Goal: Communication & Community: Answer question/provide support

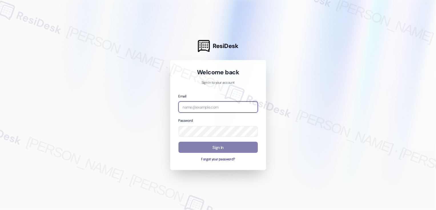
click at [192, 109] on input "email" at bounding box center [217, 106] width 79 height 11
click at [205, 109] on input "home" at bounding box center [217, 106] width 79 height 11
type input "automated-surveys-home_now_properties-cecille.tinio@home_now_properties.com"
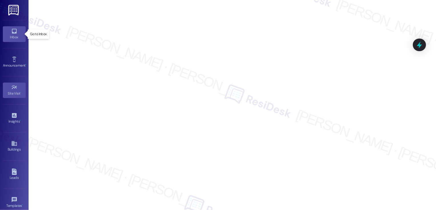
click at [7, 34] on div "Inbox" at bounding box center [14, 37] width 29 height 6
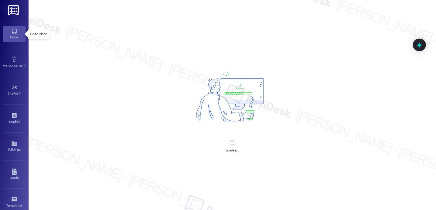
click at [7, 34] on div "Inbox" at bounding box center [14, 37] width 29 height 6
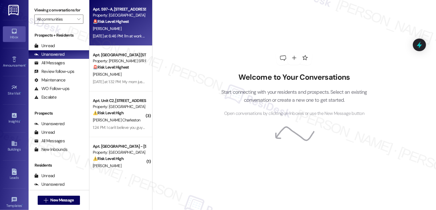
click at [121, 30] on div "[PERSON_NAME]" at bounding box center [119, 28] width 54 height 7
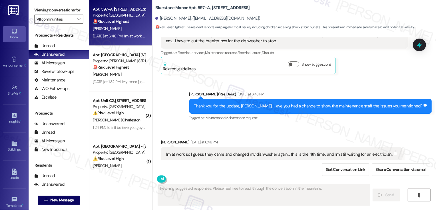
scroll to position [536, 0]
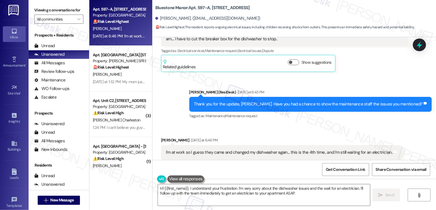
click at [370, 49] on div "Desiree Mills Question Yesterday at 2:20 PM Ok I don't know what's going on and…" at bounding box center [284, 41] width 247 height 61
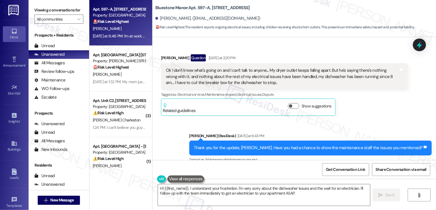
scroll to position [536, 0]
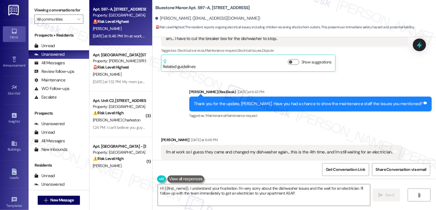
drag, startPoint x: 208, startPoint y: 7, endPoint x: 274, endPoint y: 9, distance: 65.7
click at [273, 9] on div "Bluestone Manor: Apt. 597-A, 59 Hurricane Shoals Rd NE Desiree Mills. (desmills…" at bounding box center [295, 15] width 281 height 29
copy b "59 Hurricane Shoals Rd NE"
drag, startPoint x: 150, startPoint y: 7, endPoint x: 205, endPoint y: 9, distance: 54.6
click at [205, 9] on div "Bluestone Manor: Apt. 597-A, 59 Hurricane Shoals Rd NE Desiree Mills. (desmills…" at bounding box center [294, 15] width 284 height 29
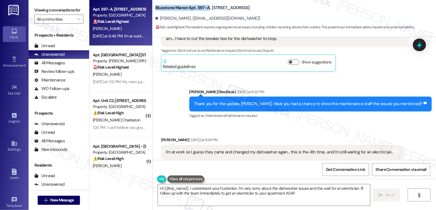
copy b "Bluestone Manor: Apt. 597-A"
click at [193, 202] on textarea "Hi {{first_name}}, I understand your frustration. I'm very sorry about the dish…" at bounding box center [264, 194] width 212 height 21
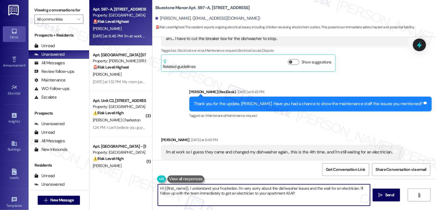
click at [269, 200] on textarea "Hi {{first_name}}, I understand your frustration. I'm very sorry about the dish…" at bounding box center [264, 194] width 212 height 21
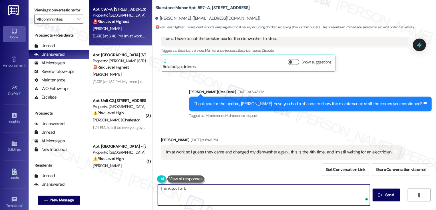
type textarea "Thank you for"
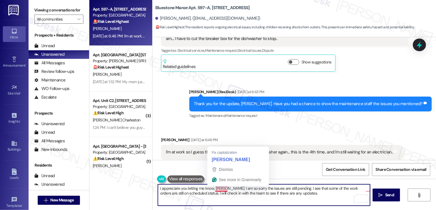
click at [217, 187] on textarea "I appreciate you letting me know, desiree. I am so sorry the issues are still p…" at bounding box center [264, 194] width 212 height 21
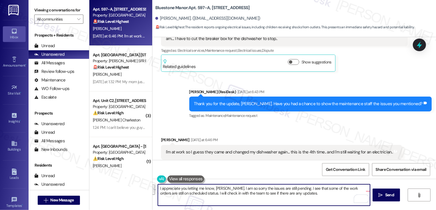
click at [155, 190] on button "See rewrite suggestions" at bounding box center [152, 189] width 5 height 10
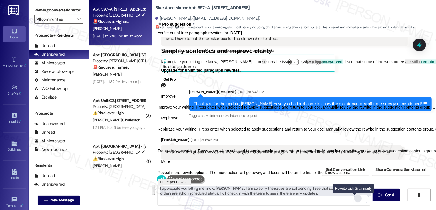
click at [355, 198] on div "Rewrite with Grammarly" at bounding box center [358, 198] width 6 height 7
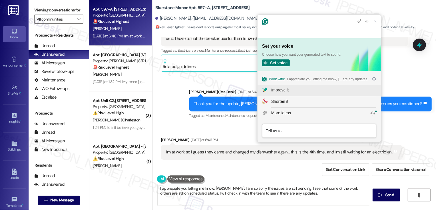
scroll to position [0, 0]
click at [289, 89] on div "Improve it" at bounding box center [279, 90] width 17 height 6
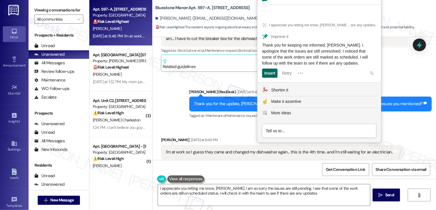
click at [272, 72] on div "Insert" at bounding box center [269, 73] width 11 height 9
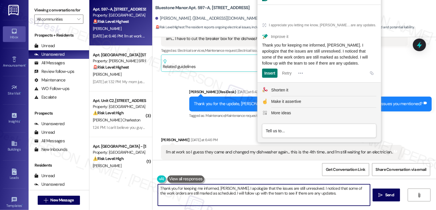
click at [253, 190] on textarea "Thank you for keeping me informed, [PERSON_NAME]. I apologize that the issues a…" at bounding box center [264, 194] width 212 height 21
type textarea "Thank you for keeping me informed, [PERSON_NAME]. I apologize that the issues a…"
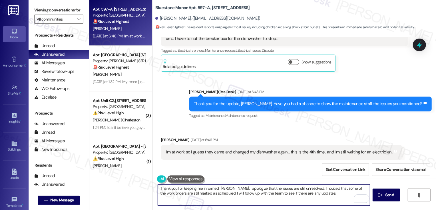
click at [271, 186] on textarea "Thank you for keeping me informed, [PERSON_NAME]. I apologize that the issues a…" at bounding box center [264, 194] width 212 height 21
click at [317, 193] on textarea "Thank you for keeping me informed, [PERSON_NAME]. I apologize that the issues a…" at bounding box center [264, 194] width 212 height 21
click at [330, 195] on textarea "Thank you for keeping me informed, [PERSON_NAME]. I apologize that the issues a…" at bounding box center [264, 194] width 212 height 21
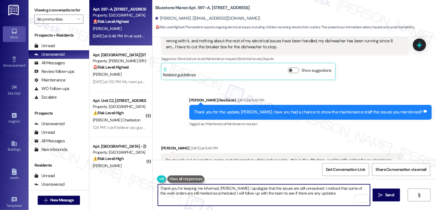
scroll to position [536, 0]
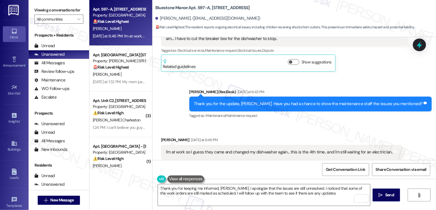
drag, startPoint x: 208, startPoint y: 8, endPoint x: 301, endPoint y: 9, distance: 93.1
click at [301, 9] on div "Bluestone Manor: Apt. 597-A, 59 Hurricane Shoals Rd NE Desiree Mills. (desmills…" at bounding box center [295, 15] width 281 height 29
copy b "59 Hurricane Shoals Rd NE"
click at [233, 190] on textarea "Thank you for keeping me informed, [PERSON_NAME]. I apologize that the issues a…" at bounding box center [264, 194] width 212 height 21
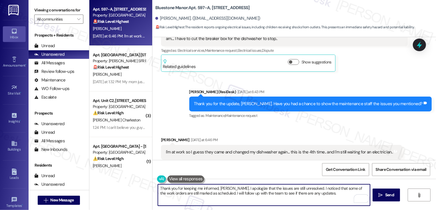
click at [270, 188] on textarea "Thank you for keeping me informed, [PERSON_NAME]. I apologize that the issues a…" at bounding box center [264, 194] width 212 height 21
click at [309, 192] on textarea "Thank you for keeping me informed, [PERSON_NAME]. I apologize that the issues a…" at bounding box center [264, 194] width 212 height 21
click at [253, 195] on textarea "Thank you for keeping me informed, [PERSON_NAME]. I apologize that the issues a…" at bounding box center [264, 194] width 212 height 21
click at [322, 196] on textarea "Thank you for keeping me informed, [PERSON_NAME]. I apologize that the issues a…" at bounding box center [264, 194] width 212 height 21
click at [387, 201] on button " Send" at bounding box center [387, 194] width 28 height 13
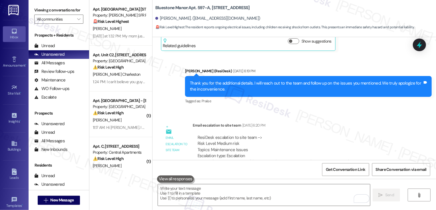
scroll to position [376, 0]
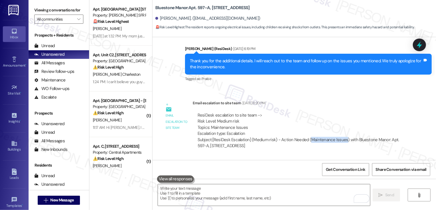
drag, startPoint x: 306, startPoint y: 127, endPoint x: 340, endPoint y: 128, distance: 34.6
click at [340, 137] on div "Subject: [ResiDesk Escalation] (Medium risk) - Action Needed (Maintenance Issue…" at bounding box center [300, 143] width 205 height 12
copy div "Maintenance Issues"
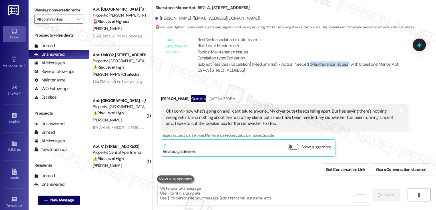
scroll to position [460, 0]
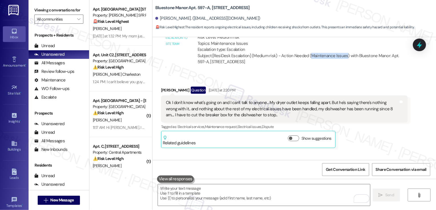
click at [303, 101] on div "Ok I don't know what's going on and I can't talk to anyone... My dryer outlet k…" at bounding box center [282, 109] width 233 height 18
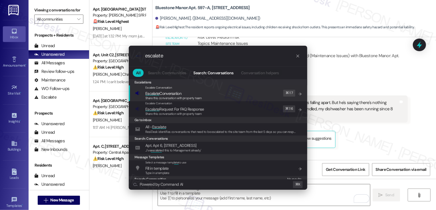
type input "escalate"
click at [181, 95] on span "Escalate Conversation" at bounding box center [163, 93] width 36 height 5
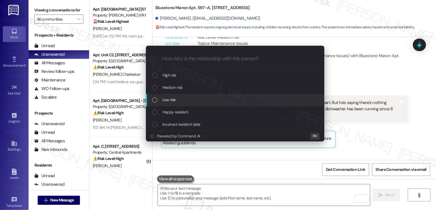
click at [180, 100] on div "Low risk" at bounding box center [235, 100] width 167 height 6
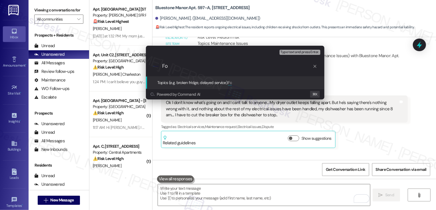
type input "F"
paste input "Maintenance Issues"
type input "Request for Update: Maintenance Issues"
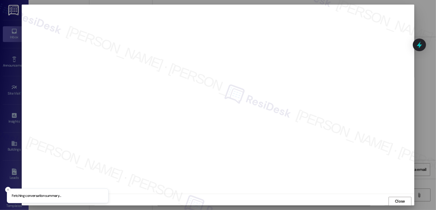
scroll to position [0, 0]
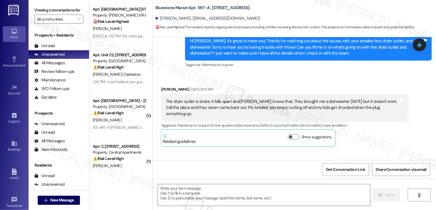
type textarea "Fetching suggested responses. Please feel free to read through the conversation…"
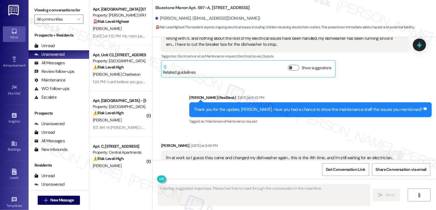
scroll to position [590, 0]
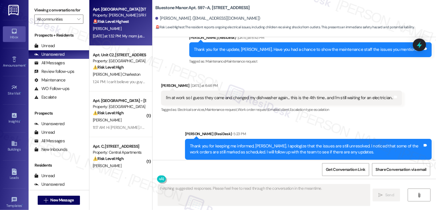
click at [122, 33] on div "Yesterday at 1:32 PM: My mom just left her doctor appointment she have mold in …" at bounding box center [119, 36] width 54 height 7
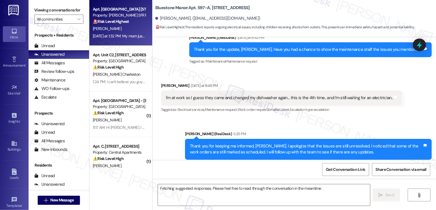
click at [122, 33] on div "Yesterday at 1:32 PM: My mom just left her doctor appointment she have mold in …" at bounding box center [119, 36] width 54 height 7
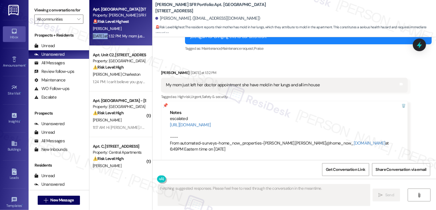
scroll to position [1694, 0]
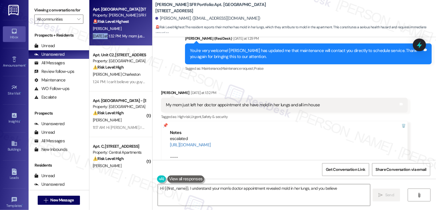
click at [162, 90] on div "Doris Mitchell Yesterday at 1:32 PM" at bounding box center [284, 94] width 247 height 8
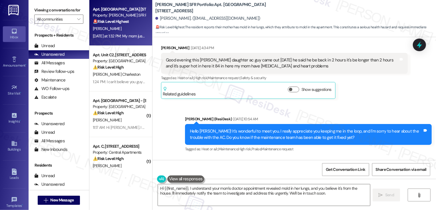
scroll to position [339, 0]
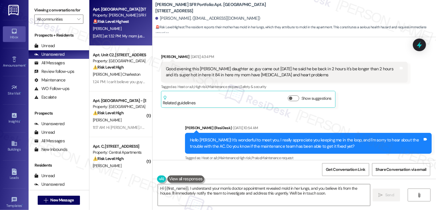
click at [202, 69] on div "Good evening this Delores Doris Mitchell daughter ac guy came out today he said…" at bounding box center [282, 72] width 233 height 12
copy div "Delores"
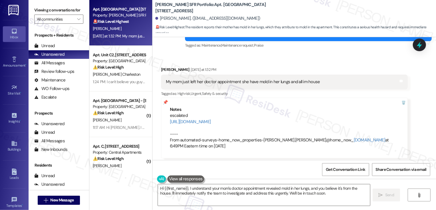
scroll to position [1680, 0]
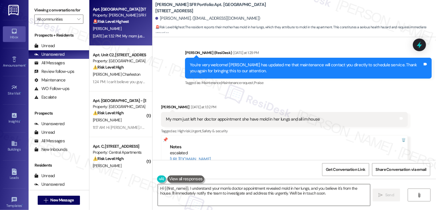
click at [173, 191] on textarea "Hi {{first_name}}, I understand your mom's doctor appointment revealed mold in …" at bounding box center [264, 194] width 212 height 21
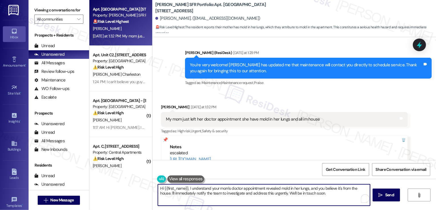
click at [173, 191] on textarea "Hi {{first_name}}, I understand your mom's doctor appointment revealed mold in …" at bounding box center [264, 194] width 212 height 21
paste textarea "Delores"
drag, startPoint x: 182, startPoint y: 188, endPoint x: 310, endPoint y: 200, distance: 129.1
click at [310, 202] on textarea "Delores, I understand your mom's doctor appointment revealed mold in her lungs,…" at bounding box center [264, 194] width 212 height 21
click at [302, 195] on textarea "Delores, I'm so sorry to hear about your mom's condition. I hope she is feeling…" at bounding box center [264, 194] width 212 height 21
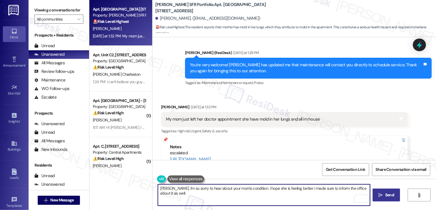
type textarea "Delores, I'm so sorry to hear about your mom's condition. I hope she is feeling…"
click at [381, 197] on span " Send" at bounding box center [386, 195] width 18 height 6
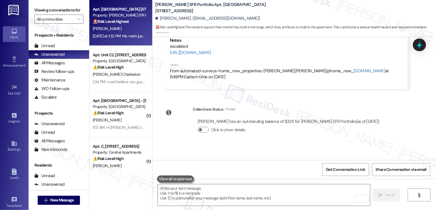
scroll to position [1806, 0]
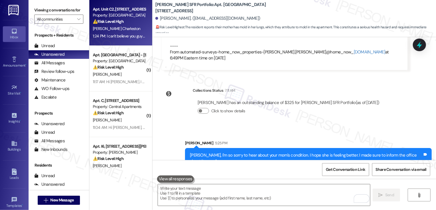
click at [123, 30] on div "[PERSON_NAME] Charleston" at bounding box center [119, 28] width 54 height 7
type textarea "Fetching suggested responses. Please feel free to read through the conversation…"
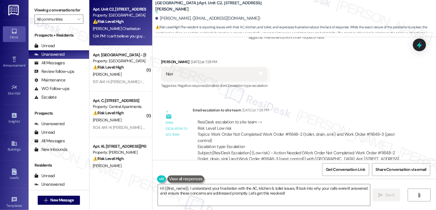
scroll to position [1618, 0]
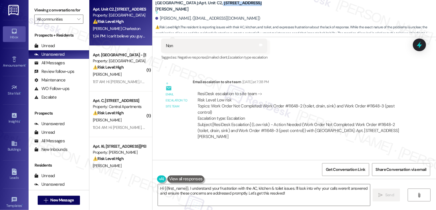
drag, startPoint x: 225, startPoint y: 6, endPoint x: 266, endPoint y: 6, distance: 40.8
click at [266, 6] on div "Willow Creek Apartments: Apt. Unit C2, 982 Smith Street Suggested actions and n…" at bounding box center [295, 16] width 281 height 31
copy b "982 Smith Street"
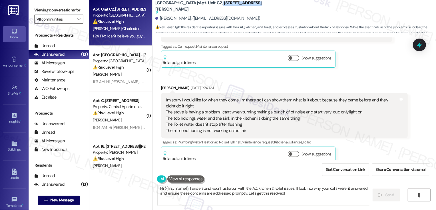
scroll to position [253, 0]
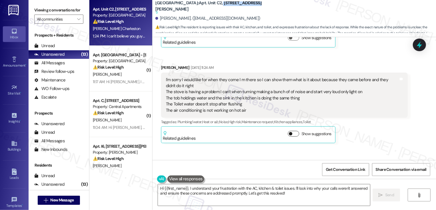
click at [290, 131] on button "Show suggestions" at bounding box center [293, 134] width 11 height 6
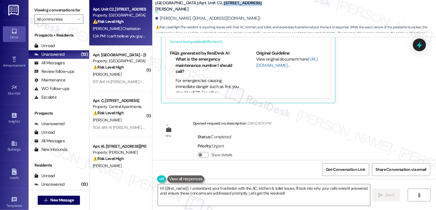
scroll to position [365, 0]
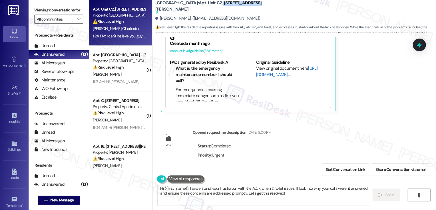
click at [264, 69] on link "http://res.cl…" at bounding box center [287, 71] width 62 height 12
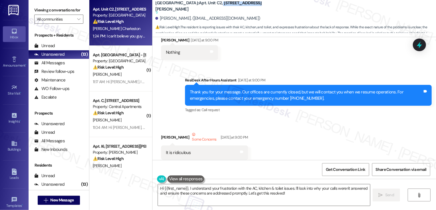
scroll to position [1828, 0]
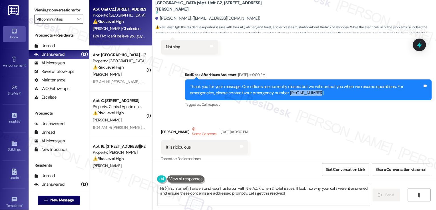
drag, startPoint x: 260, startPoint y: 80, endPoint x: 286, endPoint y: 80, distance: 26.0
click at [285, 84] on div "Thank you for your message. Our offices are currently closed, but we will conta…" at bounding box center [306, 90] width 233 height 12
copy div "678-631-7898."
click at [282, 118] on div "Received via SMS Joel Charleston Some Concerns Yesterday at 9:00 PM It is ridic…" at bounding box center [294, 212] width 284 height 199
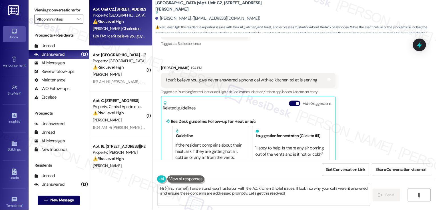
scroll to position [1967, 0]
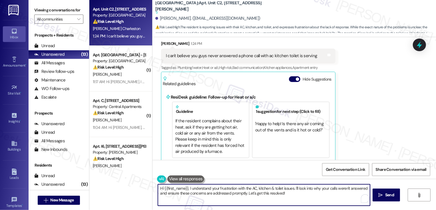
drag, startPoint x: 188, startPoint y: 189, endPoint x: 297, endPoint y: 201, distance: 110.0
click at [297, 201] on textarea "Hi {{first_name}}, I understand your frustration with the AC, kitchen & toilet …" at bounding box center [264, 194] width 212 height 21
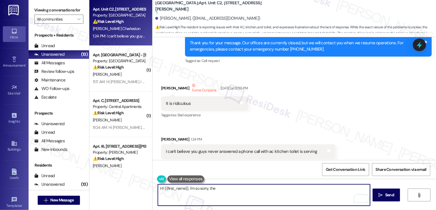
scroll to position [1909, 0]
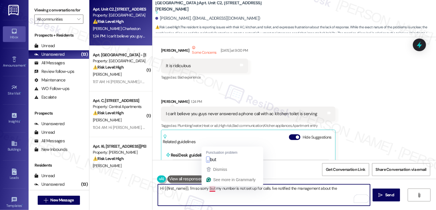
click at [208, 188] on textarea "Hi {{first_name}}, I'm so sorry but my number is not set up for calls. I've not…" at bounding box center [264, 194] width 212 height 21
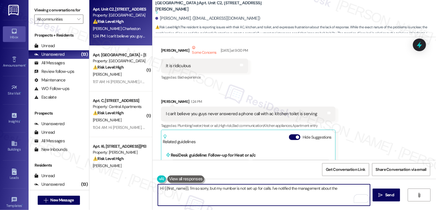
click at [342, 188] on textarea "Hi {{first_name}}, I'm so sorry, but my number is not set up for calls. I've no…" at bounding box center [264, 194] width 212 height 21
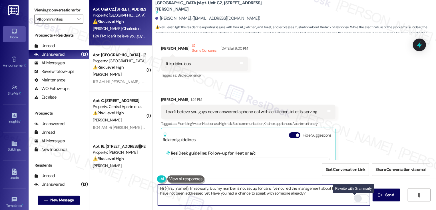
click at [355, 199] on div "Rewrite with Grammarly" at bounding box center [358, 198] width 6 height 7
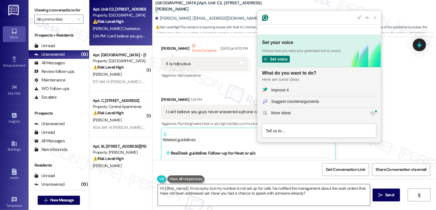
scroll to position [0, 0]
click at [289, 91] on div "Improve it" at bounding box center [279, 90] width 17 height 6
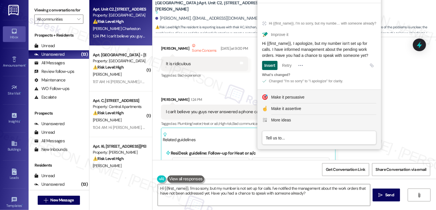
click at [272, 67] on div "Insert" at bounding box center [269, 65] width 11 height 9
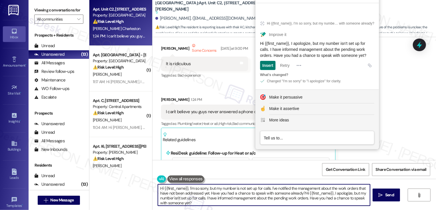
type textarea "Hi {{first_name}}, I'm so sorry, but my number is not set up for calls. I've no…"
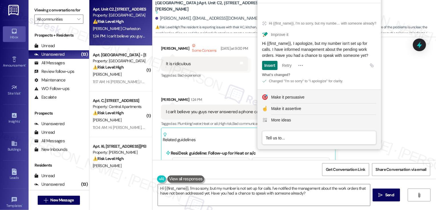
drag, startPoint x: 262, startPoint y: 43, endPoint x: 374, endPoint y: 56, distance: 112.1
click at [368, 56] on span "Hi {{first_name}}, I apologize, but my number isn't set up for calls. I have in…" at bounding box center [315, 49] width 106 height 17
click at [246, 194] on textarea "Hi {{first_name}}, I'm so sorry, but my number is not set up for calls. I've no…" at bounding box center [264, 194] width 212 height 21
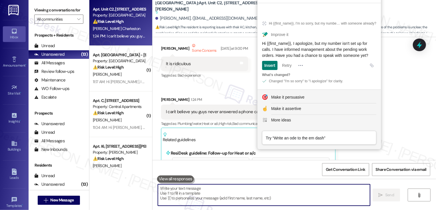
paste textarea "Hi {{first_name}}, I apologize, but my number isn't set up for calls. I have in…"
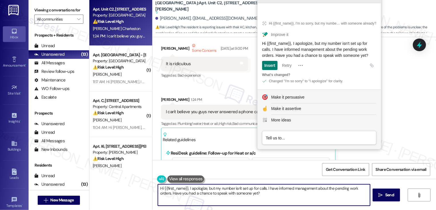
type textarea "Hi {{first_name}}, I apologize, but my number isn't set up for calls. I have in…"
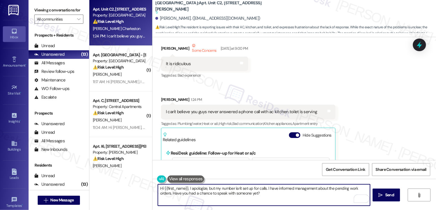
click at [225, 194] on textarea "Hi {{first_name}}, I apologize, but my number isn't set up for calls. I have in…" at bounding box center [264, 194] width 212 height 21
click at [262, 193] on textarea "Hi {{first_name}}, I apologize, but my number isn't set up for calls. I have in…" at bounding box center [264, 194] width 212 height 21
click at [382, 196] on span " Send" at bounding box center [386, 195] width 18 height 6
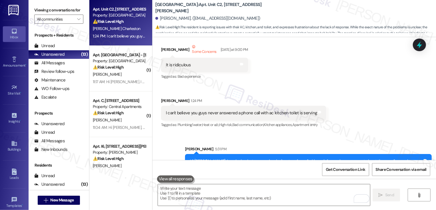
scroll to position [1917, 0]
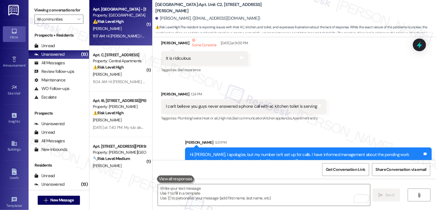
click at [107, 31] on div "B. Howard" at bounding box center [119, 28] width 54 height 7
type textarea "Fetching suggested responses. Please feel free to read through the conversation…"
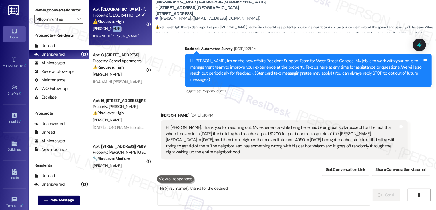
click at [107, 31] on div "B. Howard" at bounding box center [119, 28] width 54 height 7
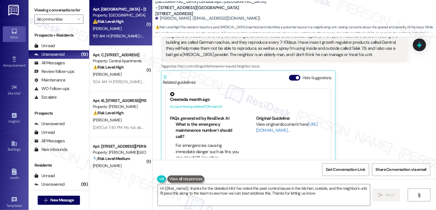
type textarea "Hi {{first_name}}, thanks for the detailed info! I've noted the pest control is…"
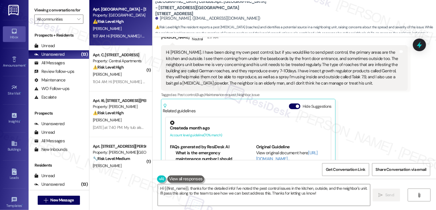
scroll to position [337, 0]
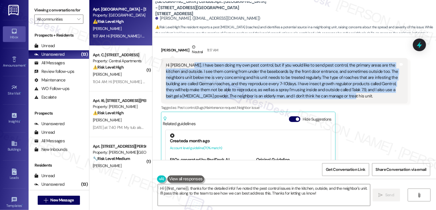
drag, startPoint x: 182, startPoint y: 51, endPoint x: 320, endPoint y: 83, distance: 141.0
click at [320, 83] on div "Hi Lauren. I have been doing my own pest control, but if you would like to send…" at bounding box center [282, 80] width 233 height 37
copy div "have been doing my own pest control, but if you would like to send pest control…"
click at [186, 201] on textarea "Hi {{first_name}}, thanks for the detailed info! I've noted the pest control is…" at bounding box center [264, 194] width 212 height 21
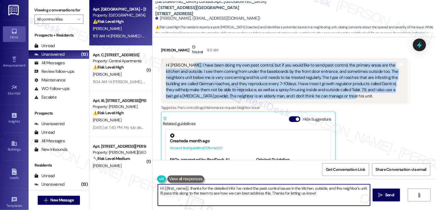
click at [180, 192] on textarea "Hi {{first_name}}, thanks for the detailed info! I've noted the pest control is…" at bounding box center [264, 194] width 212 height 21
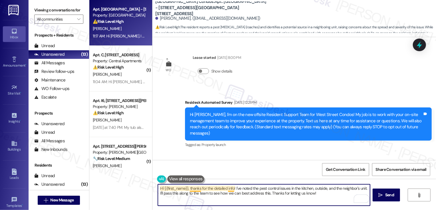
scroll to position [337, 0]
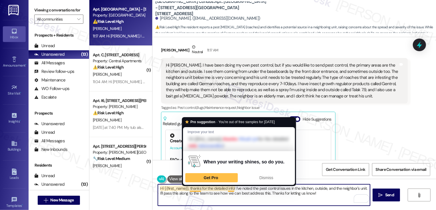
click at [186, 189] on textarea "Hi {{first_name}}, thanks for the detailed info! I've noted the pest control is…" at bounding box center [264, 194] width 212 height 21
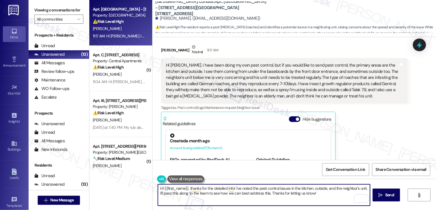
click at [243, 192] on textarea "Hi {{first_name}}, thanks for the detailed info! I've noted the pest control is…" at bounding box center [264, 194] width 212 height 21
drag, startPoint x: 364, startPoint y: 188, endPoint x: 365, endPoint y: 193, distance: 5.1
click at [365, 193] on textarea "Hi {{first_name}}, thanks for the detailed info! I've noted the pest control is…" at bounding box center [264, 194] width 212 height 21
type textarea "Hi {{first_name}}, thanks for the detailed info! I've noted the pest control is…"
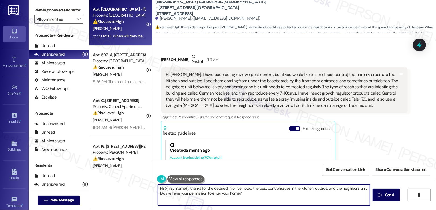
scroll to position [464, 0]
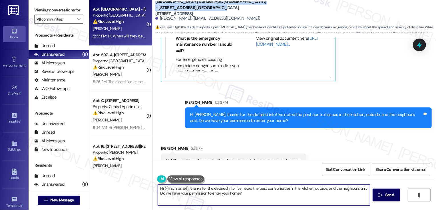
drag, startPoint x: 152, startPoint y: 5, endPoint x: 189, endPoint y: 8, distance: 36.9
click at [189, 8] on b "West Street Condos: Apt. West Street - 4952 West Street, 4952 West Street" at bounding box center [212, 8] width 114 height 18
copy b "West Street Condos: Apt. West Street - 4952 West Street, 4952 West Street"
click at [188, 4] on b "West Street Condos: Apt. West Street - 4952 West Street, 4952 West Street" at bounding box center [212, 8] width 114 height 18
drag, startPoint x: 190, startPoint y: 5, endPoint x: 153, endPoint y: 5, distance: 37.4
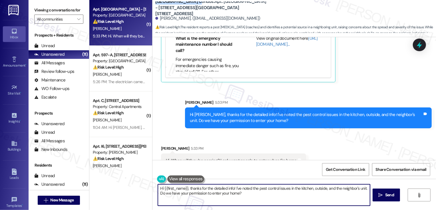
click at [155, 5] on b "West Street Condos: Apt. West Street - 4952 West Street, 4952 West Street" at bounding box center [212, 8] width 114 height 18
copy b "West Street Condos:"
click at [200, 11] on b "West Street Condos: Apt. West Street - 4952 West Street, 4952 West Street" at bounding box center [212, 8] width 114 height 18
click at [202, 5] on b "West Street Condos: Apt. West Street - 4952 West Street, 4952 West Street" at bounding box center [212, 8] width 114 height 18
drag, startPoint x: 201, startPoint y: 5, endPoint x: 225, endPoint y: 4, distance: 24.3
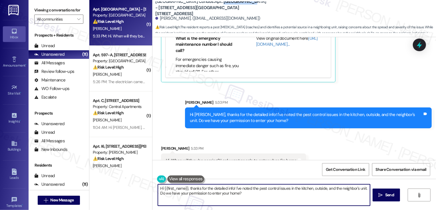
click at [225, 4] on b "West Street Condos: Apt. West Street - 4952 West Street, 4952 West Street" at bounding box center [212, 8] width 114 height 18
copy b "West Street -"
click at [227, 5] on b "West Street Condos: Apt. West Street - 4952 West Street, 4952 West Street" at bounding box center [212, 8] width 114 height 18
drag, startPoint x: 151, startPoint y: 11, endPoint x: 184, endPoint y: 11, distance: 33.1
click at [184, 11] on div "West Street Condos: Apt. West Street - 4952 West Street, 4952 West Street Britt…" at bounding box center [294, 16] width 284 height 31
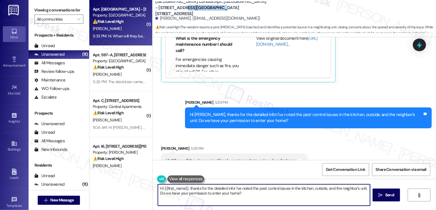
copy b "4952 West Street"
drag, startPoint x: 215, startPoint y: 148, endPoint x: 294, endPoint y: 150, distance: 79.4
click at [294, 153] on div "Hi. When will they be coming? I only want people to enter when I'm home Tags an…" at bounding box center [233, 160] width 145 height 15
copy div "I only want people to enter when I'm home Tags and notes"
click at [230, 132] on div "Received via SMS Brittany Howard 5:33 PM Hi. When will they be coming? I only w…" at bounding box center [294, 152] width 284 height 40
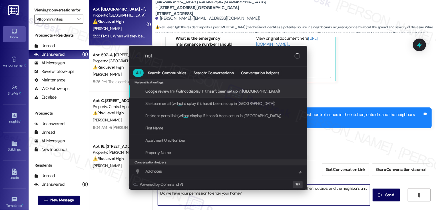
type input "note"
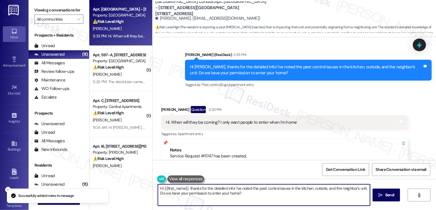
scroll to position [455, 0]
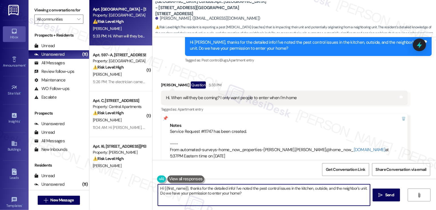
click at [226, 191] on textarea "Hi {{first_name}}, thanks for confirming! I've added a note about entry permiss…" at bounding box center [264, 194] width 212 height 21
type textarea "Hi {{first_name}}, thanks for confirming! I've added a note about entry permiss…"
drag, startPoint x: 157, startPoint y: 194, endPoint x: 197, endPoint y: 194, distance: 40.0
click at [197, 194] on textarea "I'm unsure on the schedule yet but I've taken note that you require to be prese…" at bounding box center [264, 194] width 212 height 21
click at [355, 199] on div "Rewrite with Grammarly" at bounding box center [358, 198] width 6 height 7
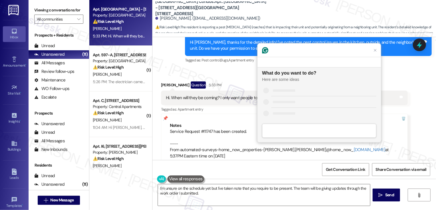
scroll to position [0, 0]
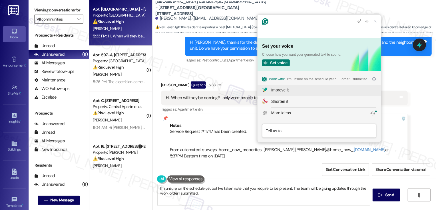
click at [274, 90] on div "Improve it" at bounding box center [279, 90] width 17 height 6
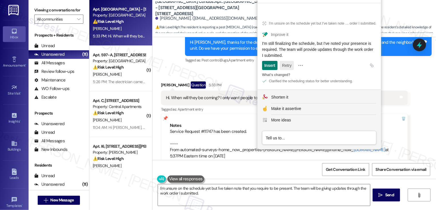
click at [290, 68] on button "Retry" at bounding box center [287, 65] width 14 height 9
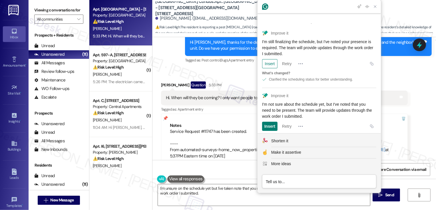
scroll to position [19, 0]
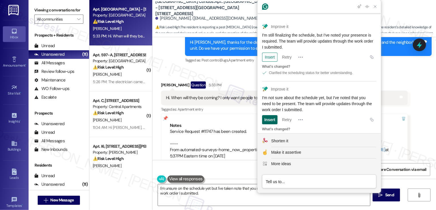
click at [270, 115] on div "Insert" at bounding box center [269, 119] width 11 height 9
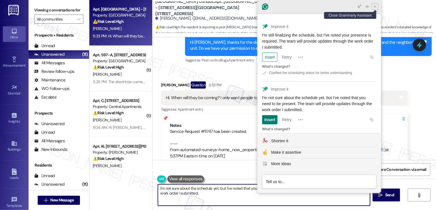
type textarea "I'm not sure about the schedule yet, but I've noted that you need to be present…"
click at [375, 9] on icon "Close Grammarly Assistant" at bounding box center [375, 6] width 5 height 5
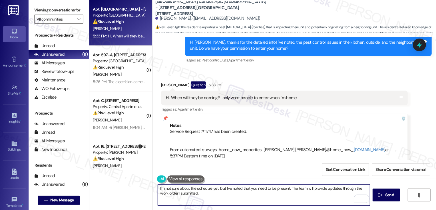
click at [215, 193] on textarea "I'm not sure about the schedule yet, but I've noted that you need to be present…" at bounding box center [264, 194] width 212 height 21
click at [385, 197] on span "Send" at bounding box center [389, 195] width 9 height 6
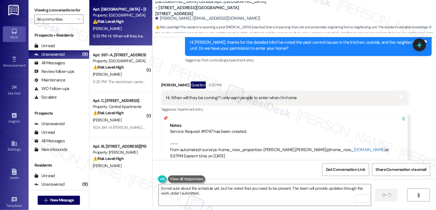
scroll to position [455, 0]
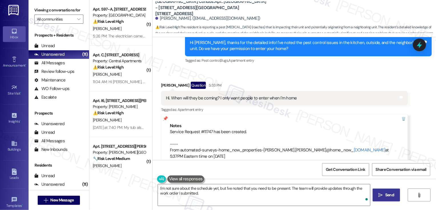
click at [204, 129] on div "Service Request #11747 has been created. ---- From automated-surveys-home_now_p…" at bounding box center [284, 144] width 229 height 31
copy div "11747"
click at [271, 123] on div "Notes" at bounding box center [284, 126] width 229 height 6
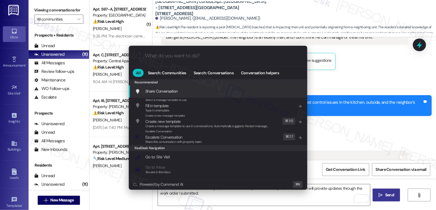
scroll to position [398, 0]
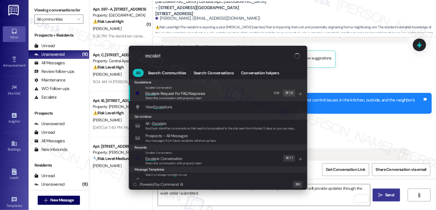
type input "escalate"
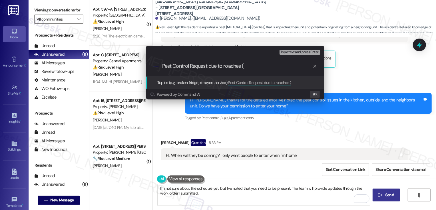
paste input "11747"
click at [285, 66] on input "Pest Control Request due to roaches (Work Order 11747" at bounding box center [237, 66] width 150 height 6
type input "Pest Control Request due to roaches (Work Order 11747 submitted by ResiDesk)"
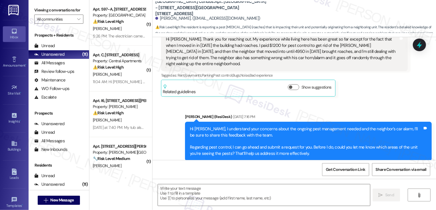
type textarea "Fetching suggested responses. Please feel free to read through the conversation…"
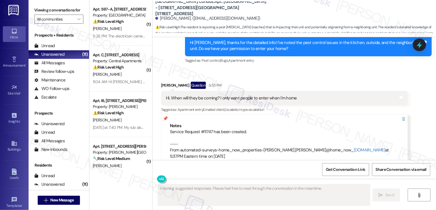
scroll to position [510, 0]
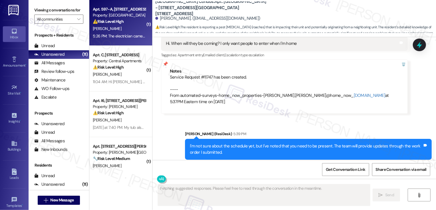
click at [113, 13] on div "Property: [GEOGRAPHIC_DATA]" at bounding box center [119, 15] width 53 height 6
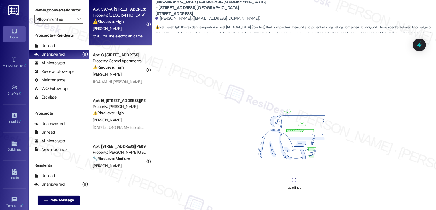
click at [121, 31] on div "[PERSON_NAME]" at bounding box center [119, 28] width 54 height 7
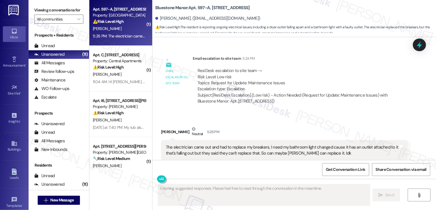
scroll to position [721, 0]
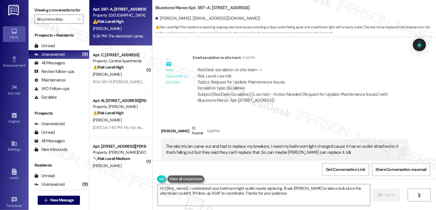
type textarea "Hi {{first_name}}, I understand your bathroom light outlet needs replacing. I'l…"
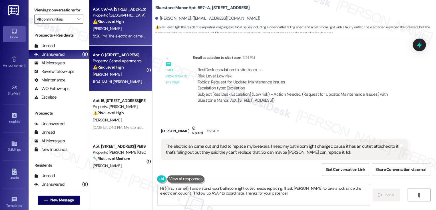
click at [118, 65] on strong "⚠️ Risk Level: High" at bounding box center [108, 67] width 31 height 5
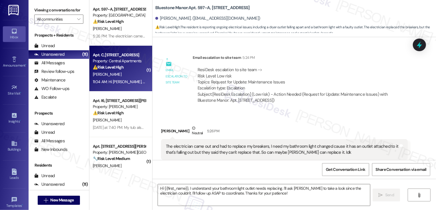
click at [118, 65] on strong "⚠️ Risk Level: High" at bounding box center [108, 67] width 31 height 5
type textarea "Fetching suggested responses. Please feel free to read through the conversation…"
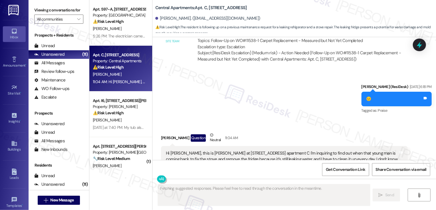
scroll to position [518, 0]
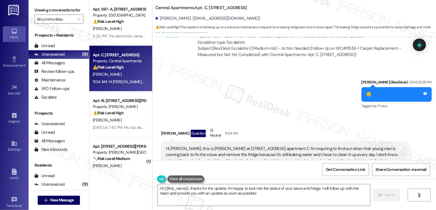
type textarea "Hi {{first_name}}, thanks for the update. I'm happy to look into the status of …"
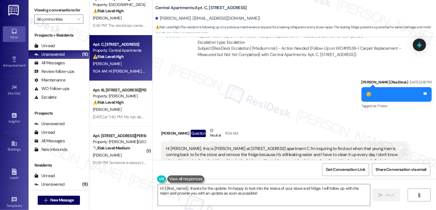
scroll to position [19, 0]
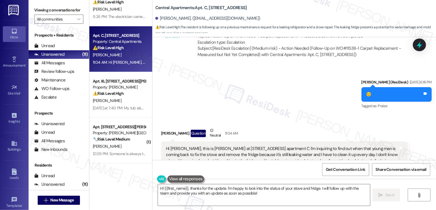
click at [124, 83] on div "Apt. I6, [STREET_ADDRESS][PERSON_NAME]" at bounding box center [119, 81] width 53 height 6
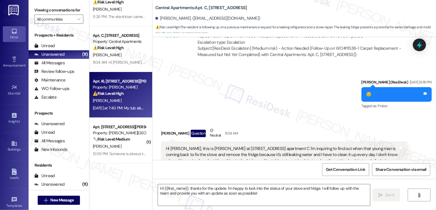
click at [124, 83] on div "Apt. I6, [STREET_ADDRESS][PERSON_NAME]" at bounding box center [119, 81] width 53 height 6
type textarea "Fetching suggested responses. Please feel free to read through the conversation…"
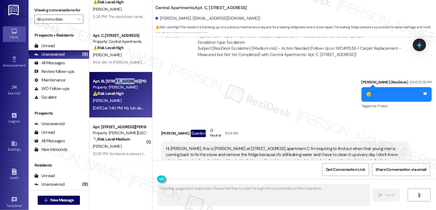
click at [124, 83] on div "Apt. I6, [STREET_ADDRESS][PERSON_NAME]" at bounding box center [119, 81] width 53 height 6
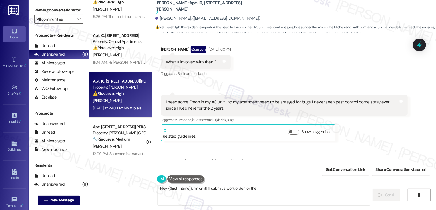
scroll to position [1394, 0]
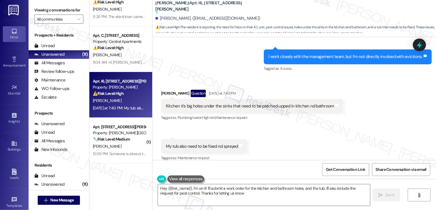
type textarea "Hey {{first_name}}, I'm on it! I'll submit a work order for the kitchen and bat…"
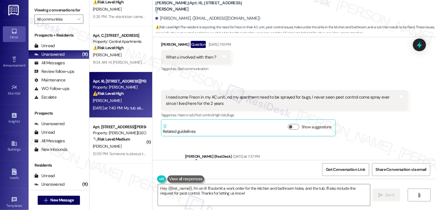
scroll to position [1237, 0]
drag, startPoint x: 182, startPoint y: 5, endPoint x: 241, endPoint y: 7, distance: 58.6
click at [241, 7] on div "Wingate: Apt. I6, 4735 Courtney Drive Suggested actions and notes available for…" at bounding box center [212, 7] width 114 height 7
copy b "4735 Courtney Drive"
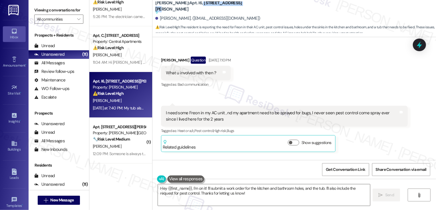
scroll to position [1206, 0]
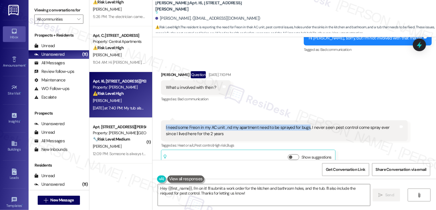
drag, startPoint x: 162, startPoint y: 121, endPoint x: 304, endPoint y: 120, distance: 142.8
click at [304, 124] on div "I need some Freon in my AC unit , nd my apartment need to be sprayed for bugs, …" at bounding box center [282, 130] width 234 height 12
copy div "I need some Freon in my AC unit , nd my apartment need to be sprayed for bugs"
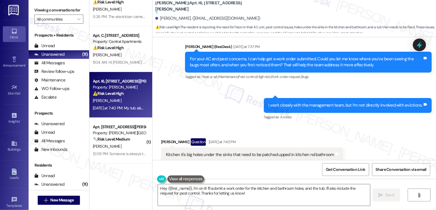
scroll to position [1349, 0]
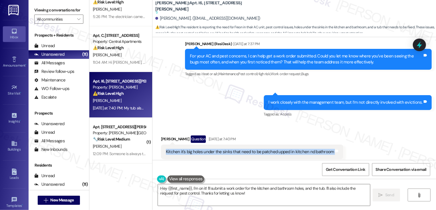
drag, startPoint x: 162, startPoint y: 145, endPoint x: 317, endPoint y: 150, distance: 155.1
click at [318, 151] on div "Kitchen it's big holes under the sinks that need to be patched upped in kitchen…" at bounding box center [252, 151] width 182 height 15
copy div "Kitchen it's big holes under the sinks that need to be patched upped in kitchen…"
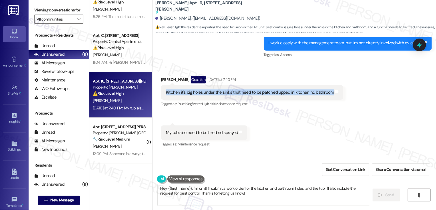
scroll to position [1410, 0]
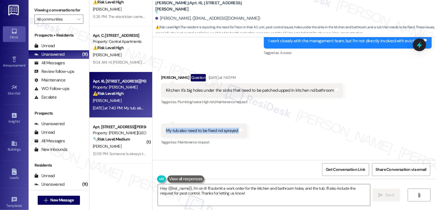
drag, startPoint x: 162, startPoint y: 124, endPoint x: 236, endPoint y: 128, distance: 73.8
click at [236, 128] on div "My tub also need to be fixed nd sprayed Tags and notes" at bounding box center [204, 130] width 86 height 15
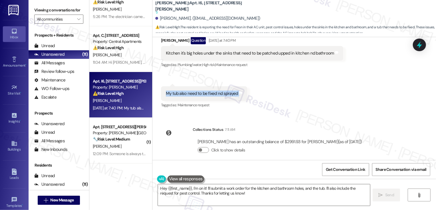
click at [333, 75] on div "Received via SMS Alan Cofield Question Yesterday at 7:40 PM Kitchen it's big ho…" at bounding box center [294, 69] width 284 height 90
drag, startPoint x: 162, startPoint y: 87, endPoint x: 236, endPoint y: 88, distance: 74.0
click at [236, 88] on div "My tub also need to be fixed nd sprayed Tags and notes" at bounding box center [204, 93] width 86 height 15
click at [285, 95] on div "Received via SMS Alan Cofield Question Yesterday at 7:40 PM Kitchen it's big ho…" at bounding box center [294, 69] width 284 height 90
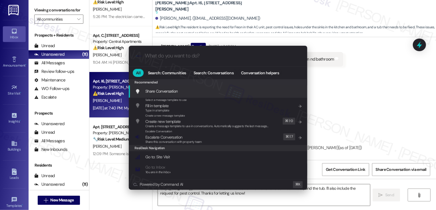
click at [268, 77] on div "All Search: Communities Search: Conversations Conversation helpers" at bounding box center [218, 73] width 178 height 13
click at [263, 73] on span "Conversation helpers" at bounding box center [260, 73] width 38 height 4
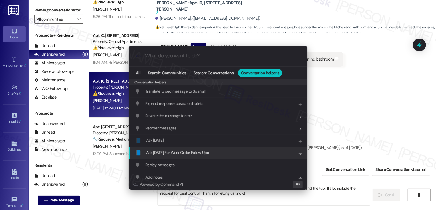
click at [189, 152] on span "Ask Friday For Work Order Follow Ups" at bounding box center [177, 152] width 63 height 5
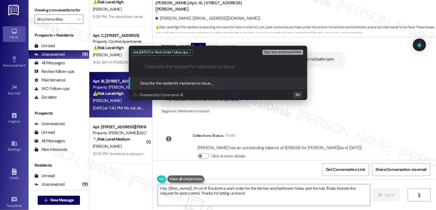
paste input "My tub also need to be fixed nd sprayed"
type input "My tub also need to be fixed nd sprayed"
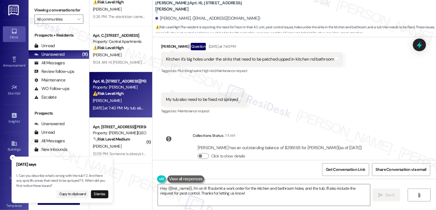
drag, startPoint x: 14, startPoint y: 176, endPoint x: 53, endPoint y: 173, distance: 38.9
click at [53, 174] on p "1. Can you describe what's wrong with the tub? 2. Are there any specific areas …" at bounding box center [62, 180] width 92 height 15
click at [24, 177] on p "1. Can you describe what's wrong with the tub? 2. Are there any specific areas …" at bounding box center [58, 180] width 92 height 15
drag, startPoint x: 14, startPoint y: 176, endPoint x: 68, endPoint y: 175, distance: 54.0
click at [68, 176] on p "1. Can you describe what's wrong with the tub? 2. Are there any specific areas …" at bounding box center [63, 180] width 92 height 15
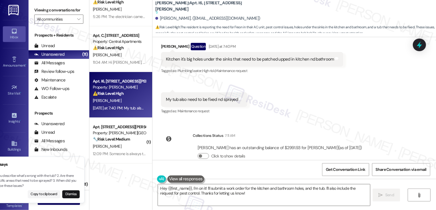
drag, startPoint x: 81, startPoint y: 176, endPoint x: 64, endPoint y: 178, distance: 17.3
click at [63, 178] on p "1. Can you describe what's wrong with the tub? 2. Are there any specific areas …" at bounding box center [34, 180] width 92 height 15
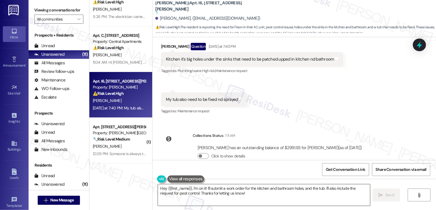
click at [182, 192] on textarea "Hey {{first_name}}, I'm on it! I'll submit a work order for the kitchen and bat…" at bounding box center [264, 194] width 212 height 21
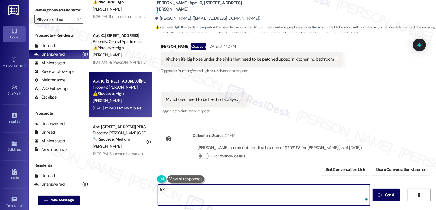
type textarea "g"
type textarea "i"
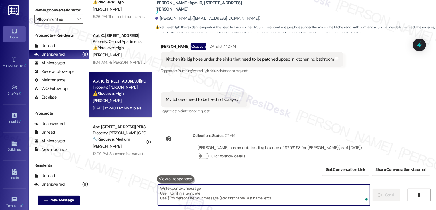
paste textarea "My tub also need to be fixed nd sprayed"
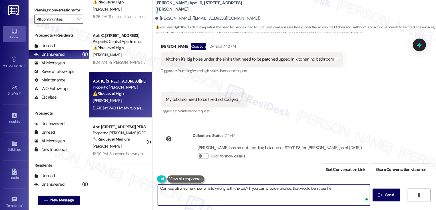
type textarea "Can you also let me know what's wrong with the tub? If you can provide photos, …"
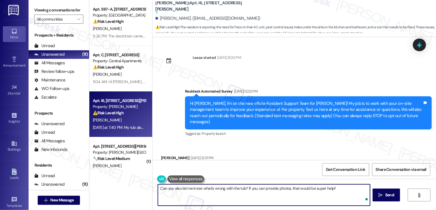
scroll to position [1441, 0]
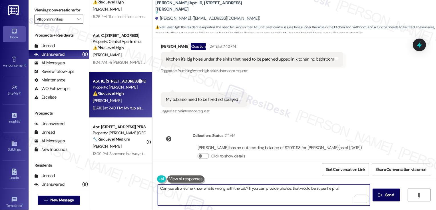
click at [286, 188] on textarea "Can you also let me know what's wrong with the tub? If you can provide photos, …" at bounding box center [264, 194] width 212 height 21
type textarea "Can you also let me know what's wrong with the tub? If you can provide photos o…"
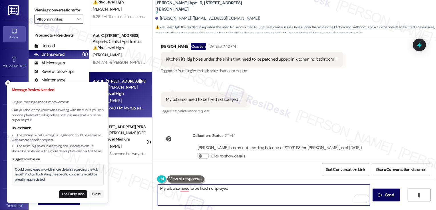
type textarea "My tub also need to be fixed nd sprayed"
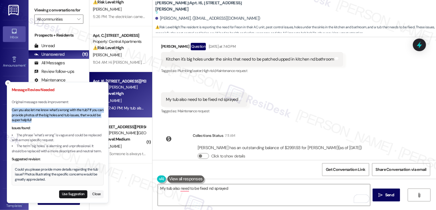
drag, startPoint x: 12, startPoint y: 109, endPoint x: 38, endPoint y: 120, distance: 27.5
click at [38, 120] on p "Can you also let me know what's wrong with the tub? If you can provide photos o…" at bounding box center [58, 115] width 92 height 15
copy p "Can you also let me know what's wrong with the tub? If you can provide photos o…"
click at [196, 194] on textarea "My tub also need to be fixed nd sprayed" at bounding box center [264, 194] width 212 height 21
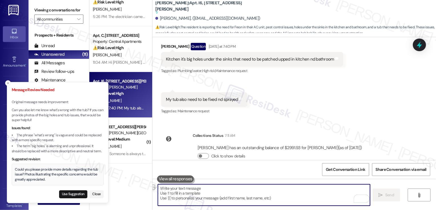
paste textarea "Can you also let me know what's wrong with the tub? If you can provide photos o…"
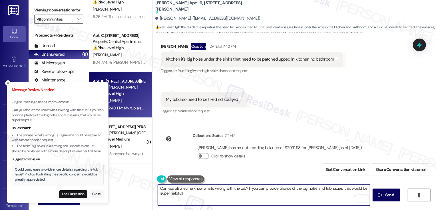
click at [92, 194] on button "Close" at bounding box center [96, 194] width 14 height 8
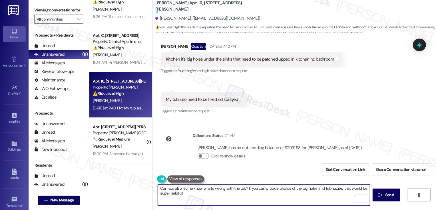
click at [233, 189] on textarea "Can you also let me know what's wrong with the tub? If you can provide photos o…" at bounding box center [264, 194] width 212 height 21
click at [295, 188] on textarea "Can you also let me know the issue with the tub? If you can provide photos of t…" at bounding box center [264, 194] width 212 height 21
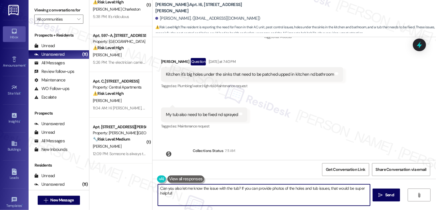
scroll to position [1487, 0]
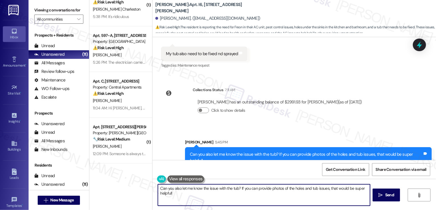
click at [270, 195] on textarea "Hi {{first_name}}, I'm happy to help with your maintenance requests! I'll submi…" at bounding box center [264, 194] width 212 height 21
click at [355, 198] on div "Rewrite with Grammarly" at bounding box center [358, 198] width 6 height 7
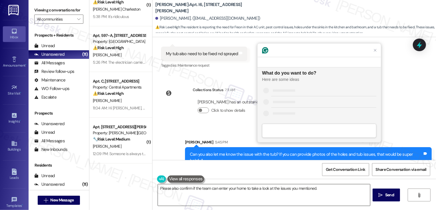
scroll to position [0, 0]
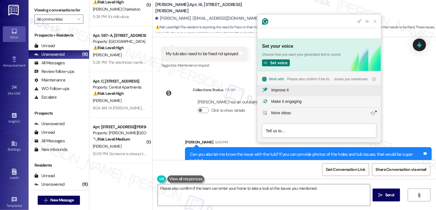
click at [278, 91] on div "Improve it" at bounding box center [279, 90] width 17 height 6
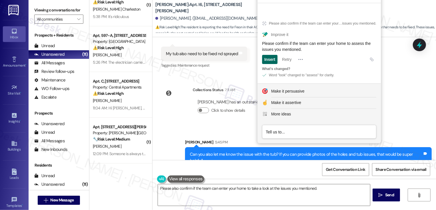
click at [268, 61] on div "Insert" at bounding box center [269, 59] width 11 height 9
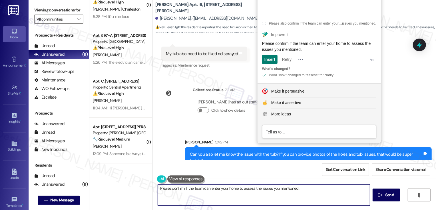
click at [306, 187] on textarea "Please confirm if the team can enter your home to assess the issues you mention…" at bounding box center [264, 194] width 212 height 21
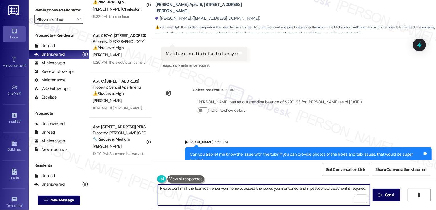
click at [307, 188] on textarea "Please confirm if the team can enter your home to assess the issues you mention…" at bounding box center [264, 194] width 212 height 21
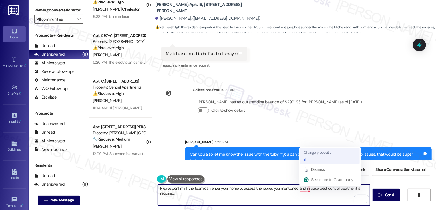
type textarea "Please confirm if the team can enter your home to assess the issues you mention…"
click at [306, 159] on div "Sent via SMS [PERSON_NAME] 5:45 PM Can you also let me know the issue with the …" at bounding box center [308, 153] width 255 height 37
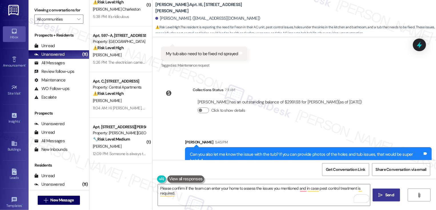
click at [398, 195] on button " Send" at bounding box center [387, 194] width 28 height 13
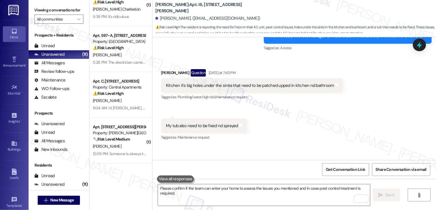
scroll to position [1527, 0]
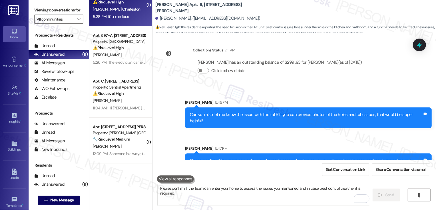
click at [118, 6] on div "[PERSON_NAME] Charleston" at bounding box center [119, 9] width 54 height 7
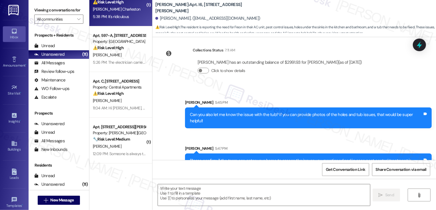
click at [118, 6] on div "[PERSON_NAME] Charleston" at bounding box center [119, 9] width 54 height 7
type textarea "Fetching suggested responses. Please feel free to read through the conversation…"
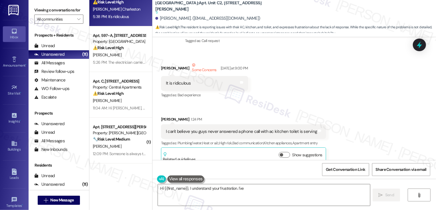
scroll to position [1915, 0]
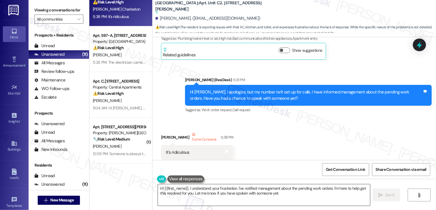
click at [248, 191] on textarea "Hi {{first_name}}, I understand your frustration. I've notified management abou…" at bounding box center [264, 194] width 212 height 21
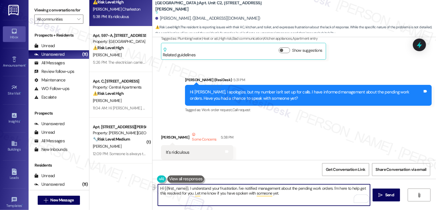
drag, startPoint x: 187, startPoint y: 188, endPoint x: 137, endPoint y: 185, distance: 49.5
click at [137, 186] on div "Apt. Unit C2, [STREET_ADDRESS][PERSON_NAME] Property: [GEOGRAPHIC_DATA] ⚠️ Risk…" at bounding box center [262, 105] width 347 height 210
type textarea "I understand your frustration. I've notified management about the pending work …"
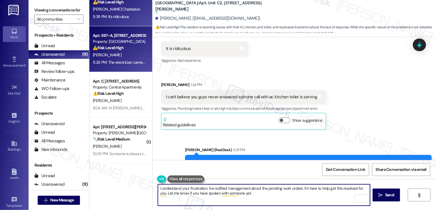
scroll to position [40, 0]
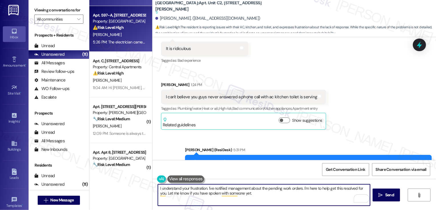
click at [128, 35] on div "[PERSON_NAME]" at bounding box center [119, 34] width 54 height 7
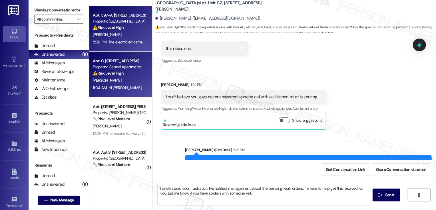
type textarea "Fetching suggested responses. Please feel free to read through the conversation…"
click at [131, 70] on div "Property: Central Apartments" at bounding box center [119, 67] width 53 height 6
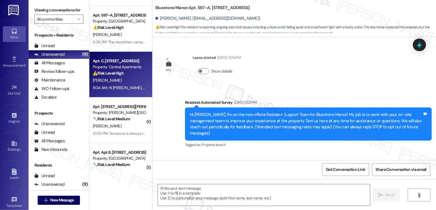
click at [131, 70] on div "Property: Central Apartments" at bounding box center [119, 67] width 53 height 6
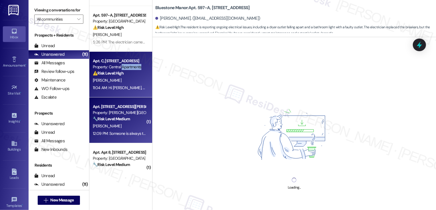
click at [142, 116] on div "Apt. [STREET_ADDRESS][PERSON_NAME] Property: [PERSON_NAME][GEOGRAPHIC_DATA] Hom…" at bounding box center [120, 120] width 63 height 46
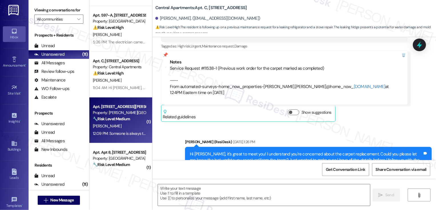
click at [142, 116] on div "Apt. Unit 8, 164 Maddox Street Property: Maddox Street Homes 🔧 Risk Level: Medi…" at bounding box center [120, 120] width 63 height 46
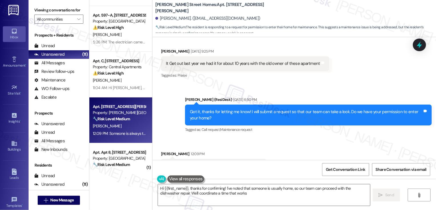
scroll to position [748, 0]
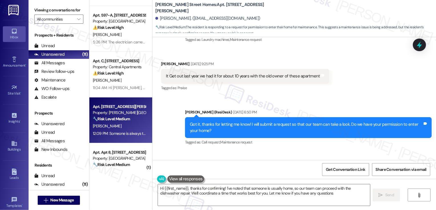
type textarea "Hi {{first_name}}, thanks for confirming! I've noted that someone is usually ho…"
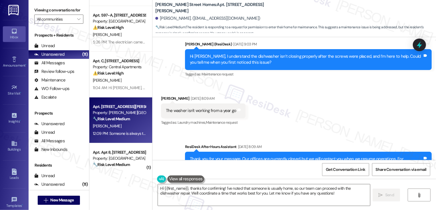
scroll to position [551, 0]
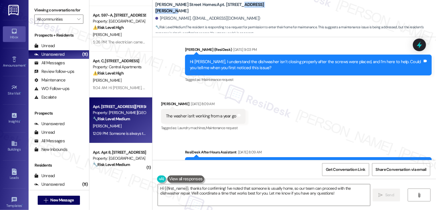
drag, startPoint x: 217, startPoint y: 7, endPoint x: 284, endPoint y: 4, distance: 67.5
click at [285, 4] on div "Maddox Street Homes: Apt. Unit 8, 164 Maddox Street Donna A. Gray. (graydonna30…" at bounding box center [295, 16] width 281 height 31
copy b "Maddox Street Homes: Apt. Unit 8,"
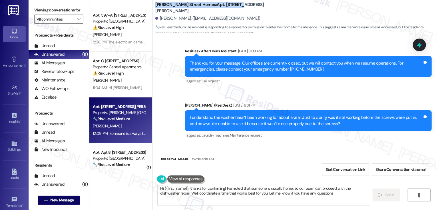
scroll to position [653, 0]
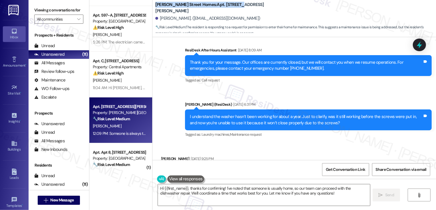
click at [220, 7] on b "Maddox Street Homes: Apt. Unit 8, 164 Maddox Street" at bounding box center [212, 8] width 114 height 12
drag, startPoint x: 217, startPoint y: 7, endPoint x: 267, endPoint y: 7, distance: 50.3
click at [268, 8] on div "Maddox Street Homes: Apt. Unit 8, 164 Maddox Street Donna A. Gray. (graydonna30…" at bounding box center [295, 16] width 281 height 31
copy b "164 Maddox Street"
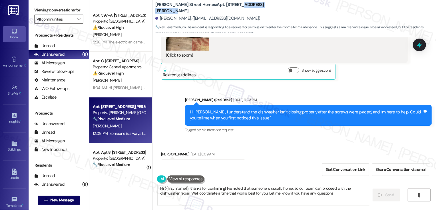
scroll to position [424, 0]
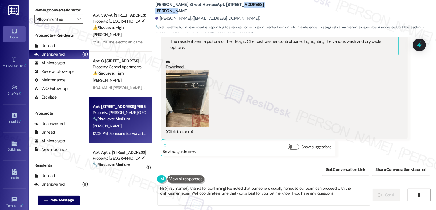
click at [184, 103] on button "Zoom image" at bounding box center [187, 98] width 43 height 57
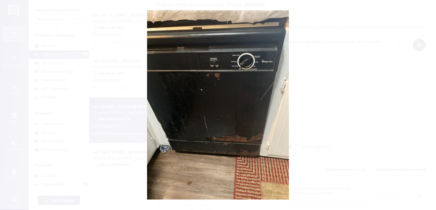
click at [293, 107] on button "Unzoom image" at bounding box center [218, 105] width 436 height 210
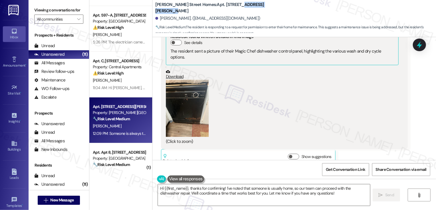
scroll to position [437, 0]
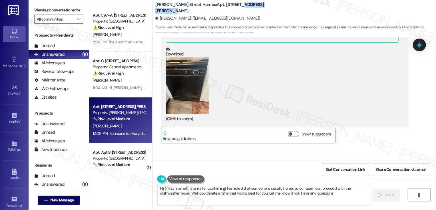
click at [190, 92] on button "Zoom image" at bounding box center [187, 85] width 43 height 57
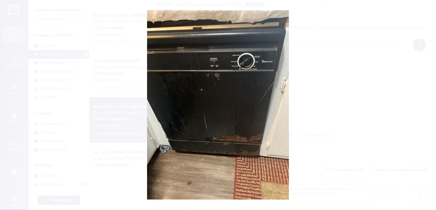
click at [369, 108] on button "Unzoom image" at bounding box center [218, 105] width 436 height 210
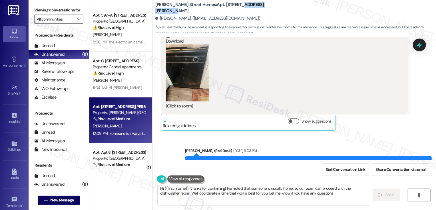
scroll to position [405, 0]
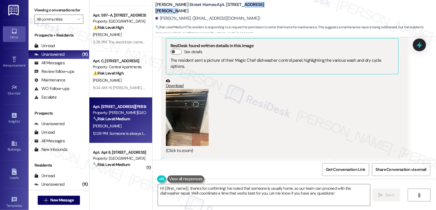
click at [174, 89] on button "Zoom image" at bounding box center [187, 117] width 43 height 57
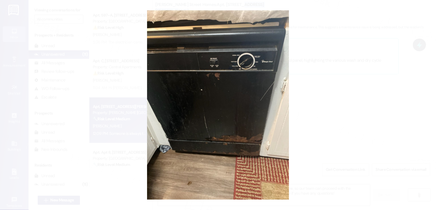
click at [321, 113] on button "Unzoom image" at bounding box center [218, 105] width 436 height 210
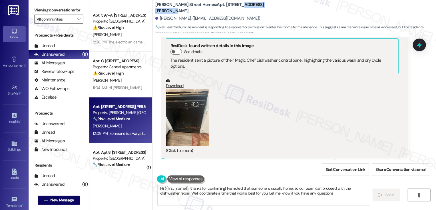
click at [174, 80] on link "Download" at bounding box center [282, 84] width 233 height 10
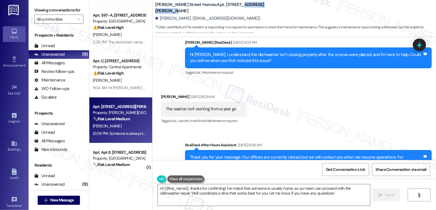
scroll to position [552, 0]
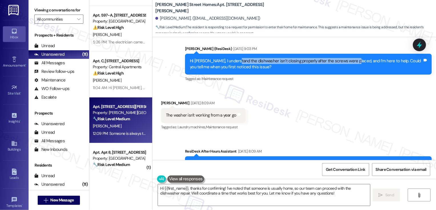
drag, startPoint x: 231, startPoint y: 55, endPoint x: 348, endPoint y: 54, distance: 117.1
click at [348, 58] on div "Hi Donna A., I understand the dishwasher isn’t closing properly after the screw…" at bounding box center [306, 64] width 233 height 12
copy div "the dishwasher isn’t closing properly after the screws were placed"
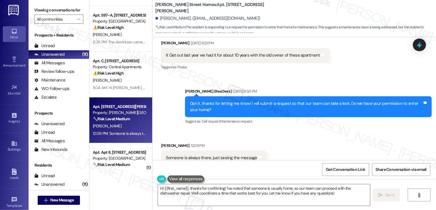
scroll to position [780, 0]
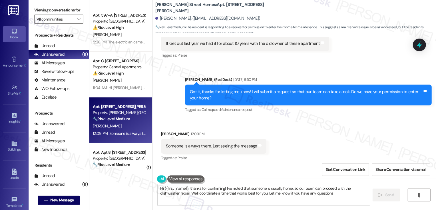
click at [202, 198] on textarea "Hi {{first_name}}, thanks for confirming! I've noted that someone is usually ho…" at bounding box center [264, 194] width 212 height 21
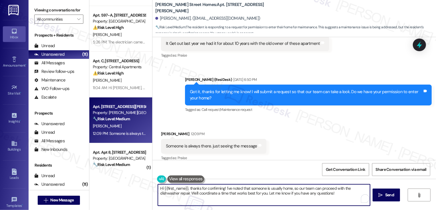
click at [228, 196] on textarea "Hi {{first_name}}, thanks for confirming! I've noted that someone is usually ho…" at bounding box center [264, 194] width 212 height 21
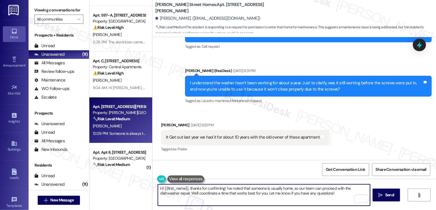
scroll to position [685, 0]
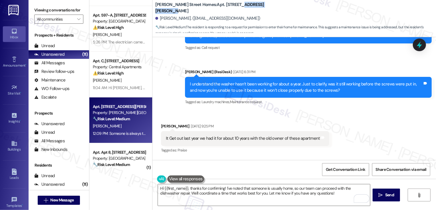
drag, startPoint x: 217, startPoint y: 7, endPoint x: 300, endPoint y: 6, distance: 82.5
click at [300, 6] on div "Maddox Street Homes: Apt. Unit 8, 164 Maddox Street Donna A. Gray. (graydonna30…" at bounding box center [295, 16] width 281 height 31
copy b "164 Maddox Street"
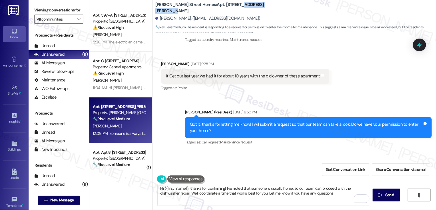
scroll to position [780, 0]
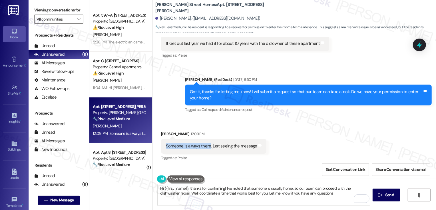
drag, startPoint x: 162, startPoint y: 141, endPoint x: 206, endPoint y: 140, distance: 44.5
click at [206, 143] on div "Someone is always there. just seeing the message" at bounding box center [211, 146] width 93 height 6
copy div "Someone is always there"
click at [313, 118] on div "Received via SMS Donna A. Gray 12:09 PM Someone is always there. just seeing th…" at bounding box center [294, 142] width 284 height 48
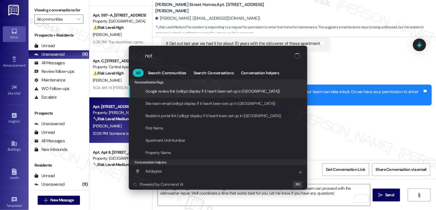
type input "note"
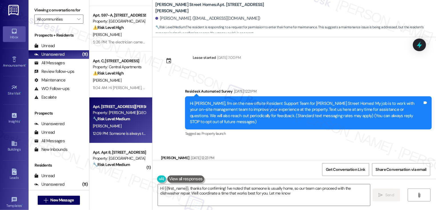
scroll to position [834, 0]
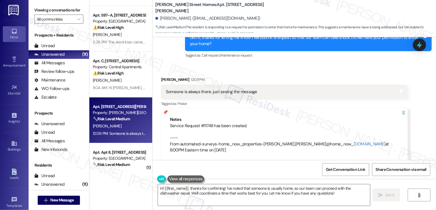
click at [204, 123] on div "Service Request #11748 has been created. ---- From automated-surveys-home_now_p…" at bounding box center [284, 138] width 229 height 31
copy div "11748"
click at [193, 189] on textarea "Hi {{first_name}}, thanks for confirming! I've noted that someone is usually ho…" at bounding box center [264, 194] width 212 height 21
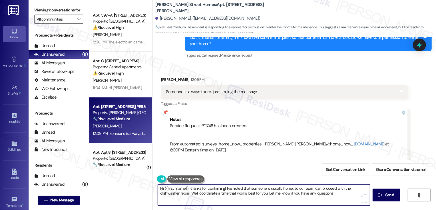
click at [206, 190] on textarea "Hi {{first_name}}, thanks for confirming! I've noted that someone is usually ho…" at bounding box center [264, 194] width 212 height 21
click at [218, 187] on textarea "Hi {{first_name}}, thanks for confirming! I've noted that someone is usually ho…" at bounding box center [264, 194] width 212 height 21
type textarea "! I've noted that someone is usually home, so our team can proceed with the dis…"
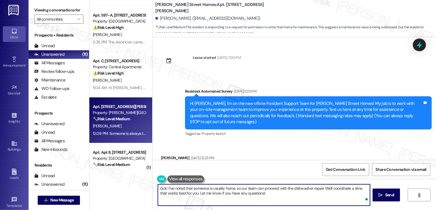
scroll to position [834, 0]
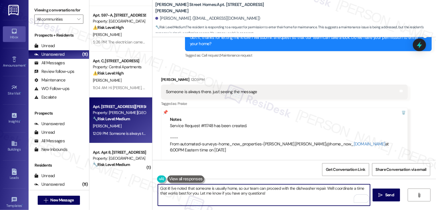
click at [272, 192] on textarea "Got it! I've noted that someone is usually home, so our team can proceed with t…" at bounding box center [264, 194] width 212 height 21
drag, startPoint x: 234, startPoint y: 188, endPoint x: 320, endPoint y: 191, distance: 85.2
click at [320, 192] on textarea "Got it! I've noted that someone is usually home, so our team can proceed with t…" at bounding box center [264, 194] width 212 height 21
type textarea "Got it! I've noted that someone is usually home. Thank you again for bringing t…"
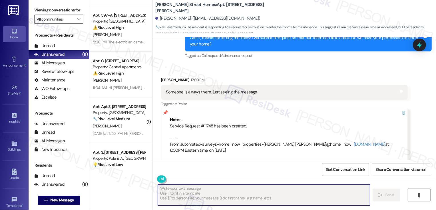
scroll to position [874, 0]
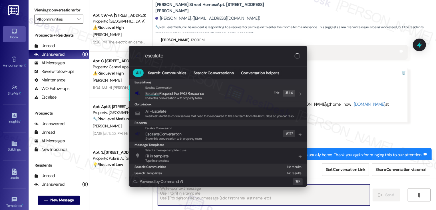
type input "escalate"
click at [152, 132] on span "Escalate" at bounding box center [152, 133] width 14 height 5
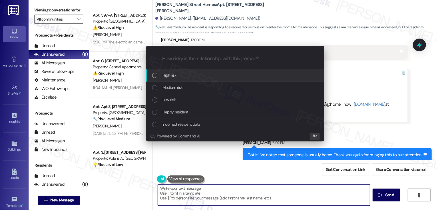
click at [171, 100] on span "Low risk" at bounding box center [168, 100] width 13 height 6
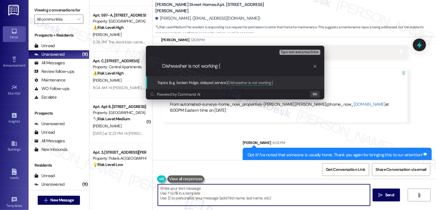
paste input "11748"
type input "Dishwasher is not working (Work Order 1748 submitted by ResiDesk)"
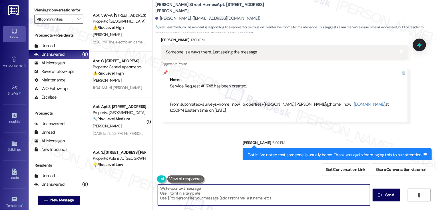
scroll to position [874, 0]
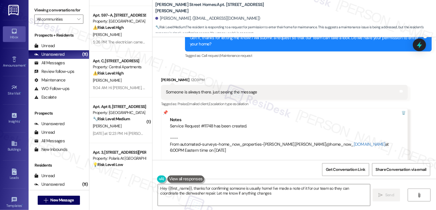
type textarea "Hey {{first_name}}, thanks for confirming someone is usually home! I've made a …"
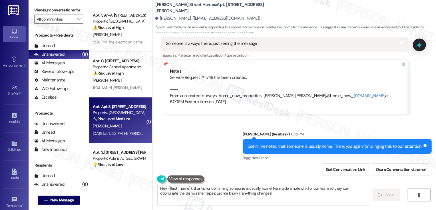
click at [133, 114] on div "Property: [GEOGRAPHIC_DATA]" at bounding box center [119, 113] width 53 height 6
type textarea "Hey {{first_name}}, thanks for confirming someone is usually home! I've made a …"
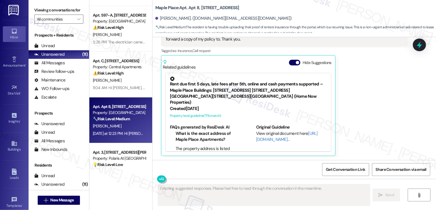
scroll to position [6, 0]
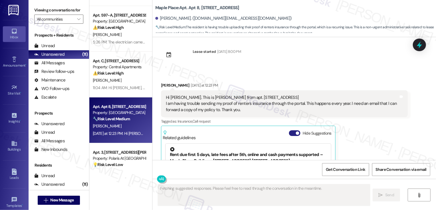
click at [292, 135] on button "Hide Suggestions" at bounding box center [294, 133] width 11 height 6
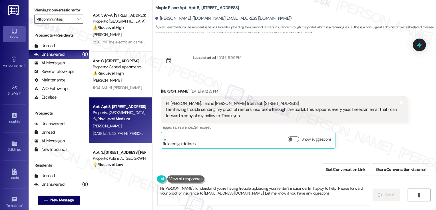
type textarea "Hi Molly, I understand you're having trouble uploading your renter's insurance.…"
click at [290, 138] on button "Show suggestions" at bounding box center [293, 139] width 11 height 6
click at [161, 91] on div "Molly Moffitt Yesterday at 12:23 PM" at bounding box center [284, 92] width 247 height 8
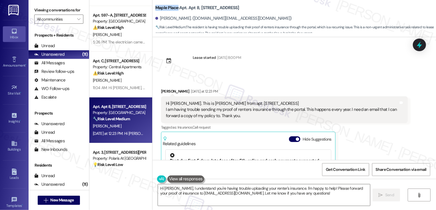
drag, startPoint x: 152, startPoint y: 8, endPoint x: 175, endPoint y: 9, distance: 22.6
click at [175, 9] on b "Maple Place: Apt. Apt 8, 1360 North Ave" at bounding box center [197, 8] width 84 height 6
copy b "Maple Place:"
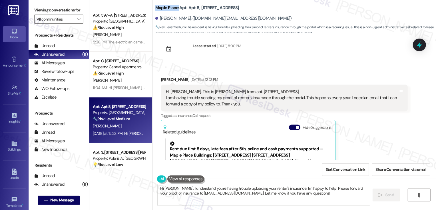
scroll to position [13, 0]
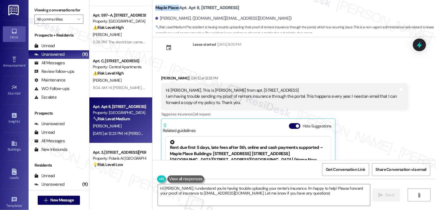
click at [266, 61] on div "Lease started Oct 31, 2018 at 8:00 PM Received via SMS Molly Moffitt Yesterday …" at bounding box center [294, 98] width 284 height 123
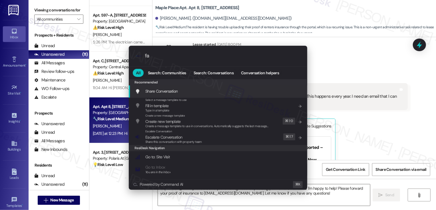
type input "faq"
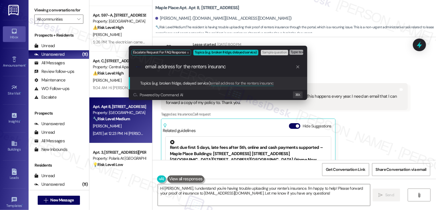
type input "email address for the renters insurance"
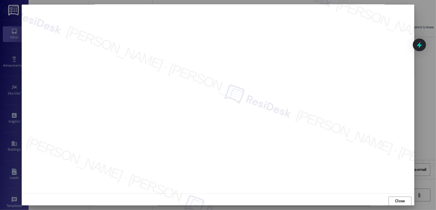
scroll to position [3, 0]
click at [399, 199] on span "Close" at bounding box center [400, 198] width 10 height 6
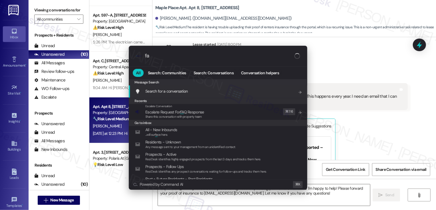
type input "faq"
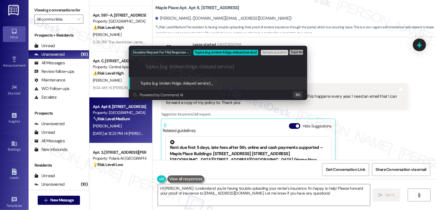
paste input "email address for the renters insurance"
type input "email address for the renters insurance"
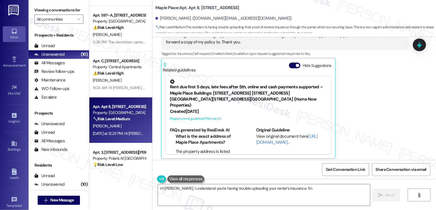
scroll to position [77, 0]
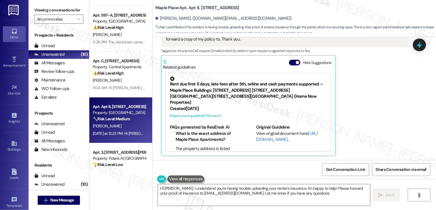
type textarea "Hi Molly, I understand you're having trouble uploading your renter's insurance.…"
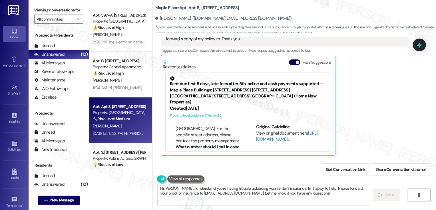
click at [260, 132] on link "[URL][DOMAIN_NAME]…" at bounding box center [287, 136] width 62 height 12
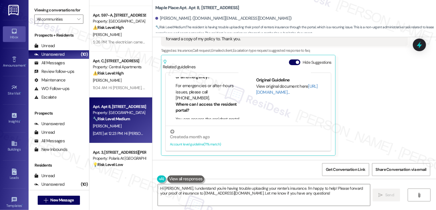
scroll to position [62, 0]
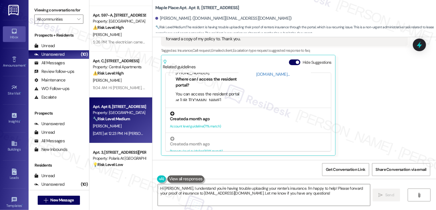
click at [227, 116] on div "Created a month ago" at bounding box center [248, 119] width 157 height 6
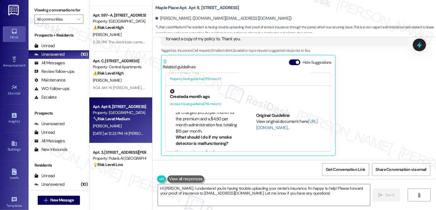
scroll to position [250, 0]
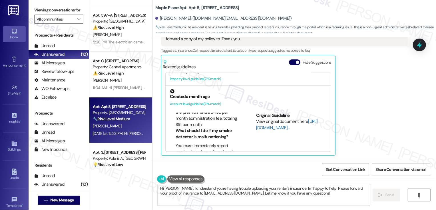
click at [268, 122] on link "[URL][DOMAIN_NAME]…" at bounding box center [287, 125] width 62 height 12
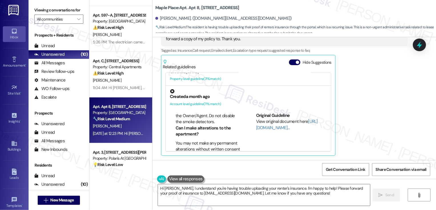
scroll to position [65, 0]
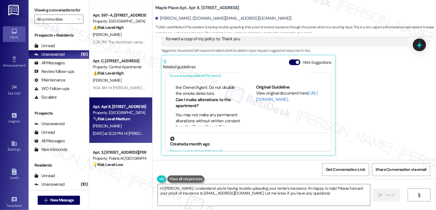
click at [236, 132] on div "Created a month ago Property level guideline ( 69 % match)" at bounding box center [248, 144] width 165 height 25
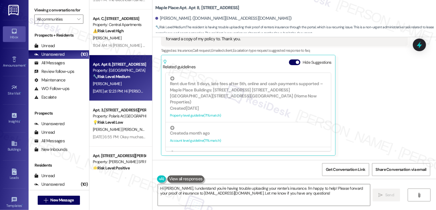
scroll to position [85, 0]
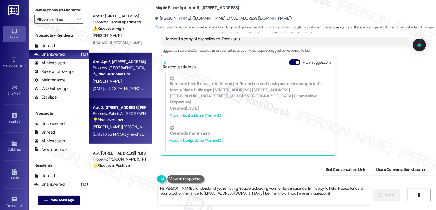
click at [134, 116] on div "Property: Polaris At [GEOGRAPHIC_DATA]" at bounding box center [119, 114] width 53 height 6
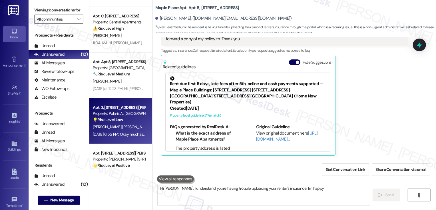
type textarea "Hi Molly, I understand you're having trouble uploading your renter's insurance.…"
click at [134, 116] on div "Property: Polaris At [GEOGRAPHIC_DATA]" at bounding box center [119, 114] width 53 height 6
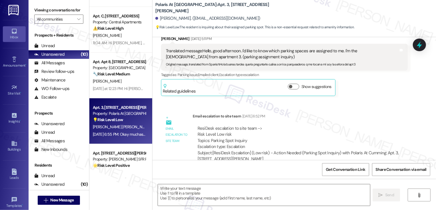
type textarea "Fetching suggested responses. Please feel free to read through the conversation…"
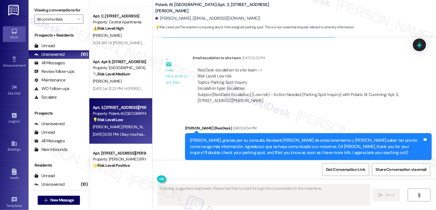
scroll to position [178, 0]
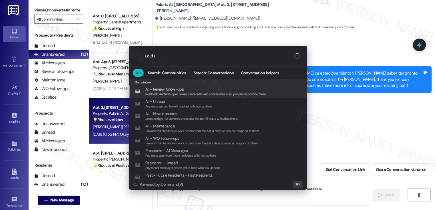
type input "archi"
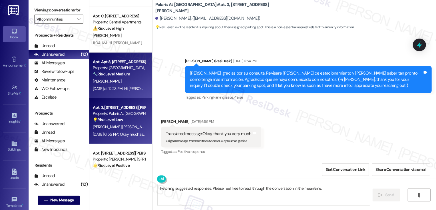
scroll to position [139, 0]
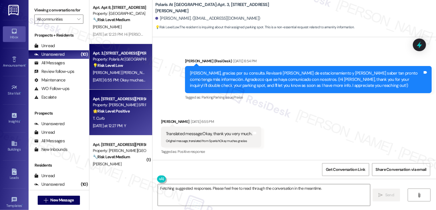
click at [128, 120] on div "T. Curb" at bounding box center [119, 118] width 54 height 7
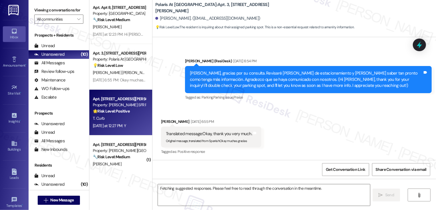
click at [128, 120] on div "T. Curb" at bounding box center [119, 118] width 54 height 7
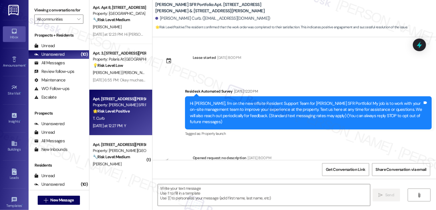
click at [128, 120] on div "T. Curb" at bounding box center [119, 118] width 54 height 7
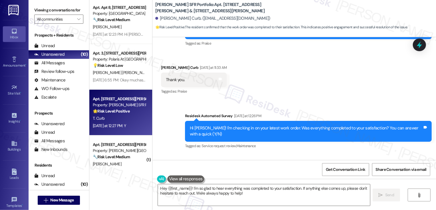
scroll to position [2612, 0]
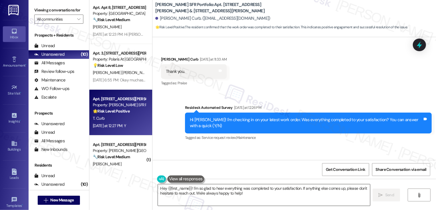
click at [295, 198] on textarea "Hey {{first_name}}! I'm so glad to hear everything was completed to your satisf…" at bounding box center [264, 194] width 212 height 21
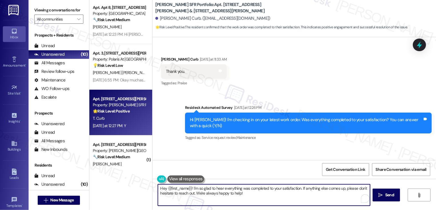
drag, startPoint x: 297, startPoint y: 188, endPoint x: 315, endPoint y: 206, distance: 25.8
click at [315, 206] on div "Hey {{first_name}}! I'm so glad to hear everything was completed to your satisf…" at bounding box center [294, 200] width 284 height 43
drag, startPoint x: 299, startPoint y: 188, endPoint x: 305, endPoint y: 192, distance: 7.7
click at [305, 192] on textarea "Hey {{first_name}}! I'm so glad to hear everything was completed to your satisf…" at bounding box center [264, 194] width 212 height 21
type textarea "Hey {{first_name}}! I'm so glad to hear everything was completed to your satisf…"
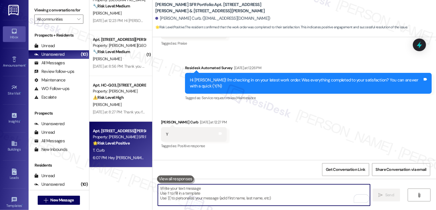
scroll to position [155, 0]
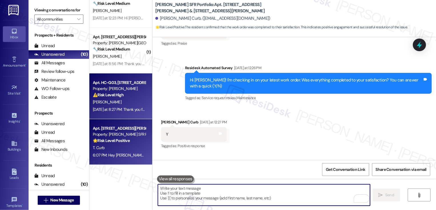
click at [126, 100] on div "J. Grant" at bounding box center [119, 102] width 54 height 7
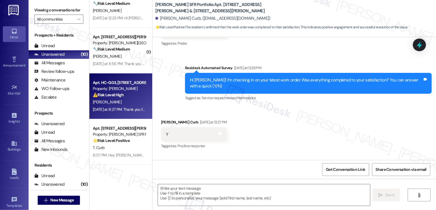
click at [126, 100] on div "J. Grant" at bounding box center [119, 102] width 54 height 7
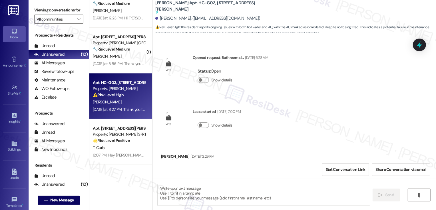
type textarea "Fetching suggested responses. Please feel free to read through the conversation…"
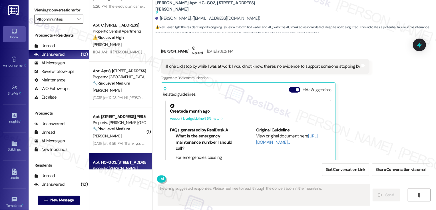
scroll to position [1436, 0]
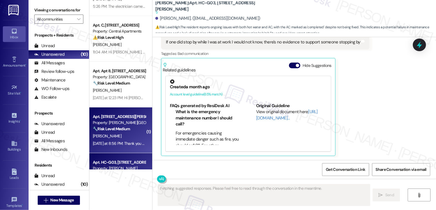
click at [131, 128] on div "🔧 Risk Level: Medium The resident is reporting a roach infestation. While unple…" at bounding box center [119, 129] width 53 height 6
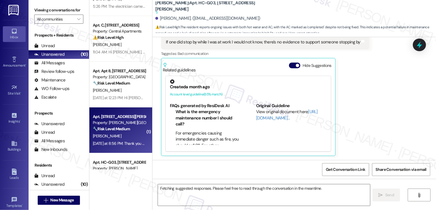
click at [131, 128] on div "🔧 Risk Level: Medium The resident is reporting a roach infestation. While unple…" at bounding box center [119, 129] width 53 height 6
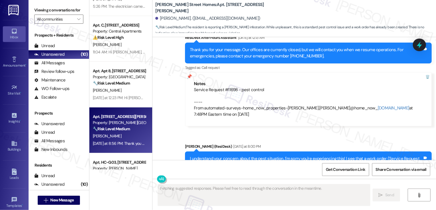
scroll to position [1029, 0]
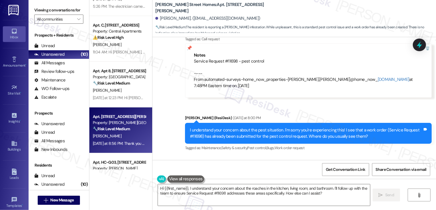
click at [228, 58] on div "Service Request #11698 - pest control ---- From automated-surveys-home_now_prop…" at bounding box center [308, 73] width 229 height 31
copy div "11698"
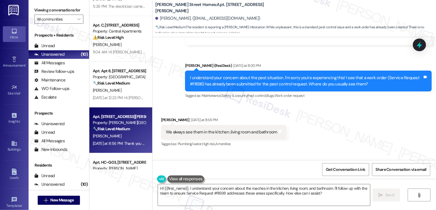
scroll to position [1096, 0]
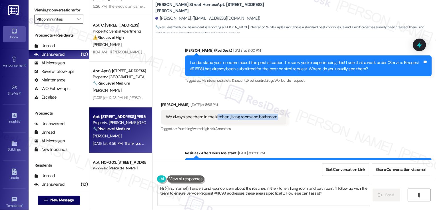
drag, startPoint x: 212, startPoint y: 111, endPoint x: 283, endPoint y: 109, distance: 71.7
click at [283, 109] on div "Received via SMS Olugbemiro G. Williams Yesterday at 8:56 PM We always see them…" at bounding box center [224, 117] width 134 height 40
copy div "itchen ,living room and bathroom Tags and notes"
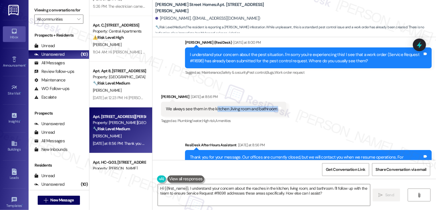
scroll to position [1121, 0]
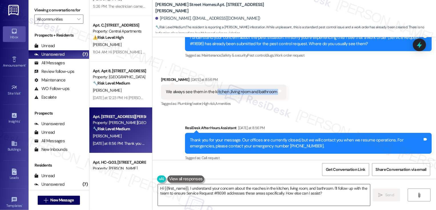
click at [216, 192] on textarea "Hi {{first_name}}, I understand your concern about the roaches in the kitchen, …" at bounding box center [264, 194] width 212 height 21
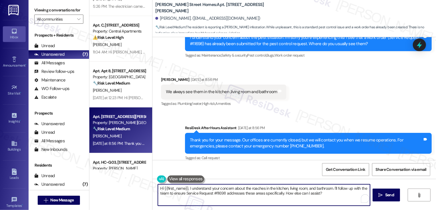
click at [216, 192] on textarea "Hi {{first_name}}, I understand your concern about the roaches in the kitchen, …" at bounding box center [264, 194] width 212 height 21
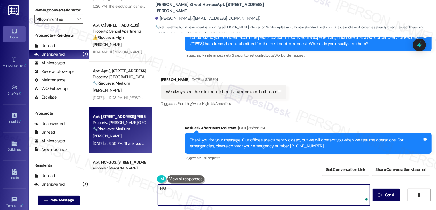
type textarea "H"
type textarea "Got it, I've updated the work order. Thank you for providing more details!"
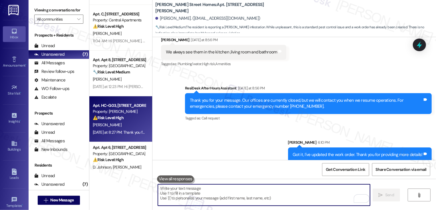
scroll to position [93, 0]
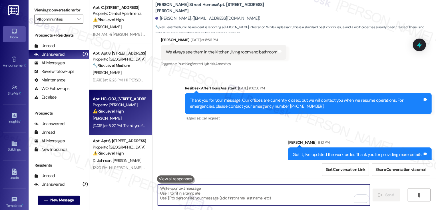
click at [127, 101] on div "Apt. HC-G03, 4735 Courtney Drive" at bounding box center [119, 99] width 53 height 6
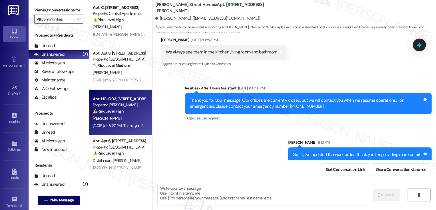
click at [127, 101] on div "Apt. HC-G03, 4735 Courtney Drive" at bounding box center [119, 99] width 53 height 6
type textarea "Fetching suggested responses. Please feel free to read through the conversation…"
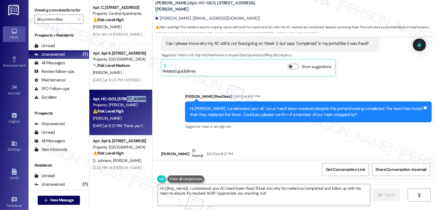
scroll to position [1250, 0]
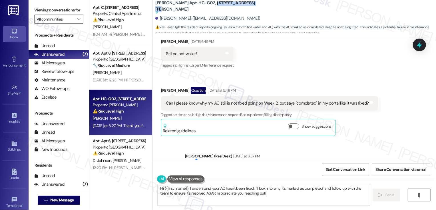
drag, startPoint x: 197, startPoint y: 6, endPoint x: 256, endPoint y: 9, distance: 59.7
click at [256, 9] on div "Wingate: Apt. HC-G03, 4735 Courtney Drive Suggested actions and notes available…" at bounding box center [212, 7] width 114 height 7
copy b "4735 Courtney Drive"
drag, startPoint x: 178, startPoint y: 6, endPoint x: 194, endPoint y: 7, distance: 15.4
click at [194, 7] on b "Wingate: Apt. HC-G03, 4735 Courtney Drive Suggested actions and notes available…" at bounding box center [212, 7] width 114 height 15
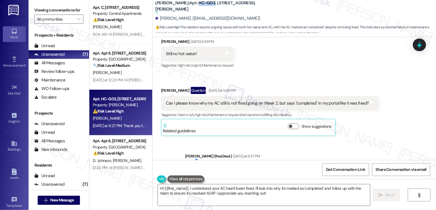
copy b "HC-G03"
drag, startPoint x: 197, startPoint y: 6, endPoint x: 244, endPoint y: 5, distance: 47.7
click at [244, 6] on div "Wingate: Apt. HC-G03, 4735 Courtney Drive Suggested actions and notes available…" at bounding box center [212, 7] width 114 height 7
copy b "4735 Courtney Drive"
drag, startPoint x: 178, startPoint y: 6, endPoint x: 193, endPoint y: 7, distance: 14.9
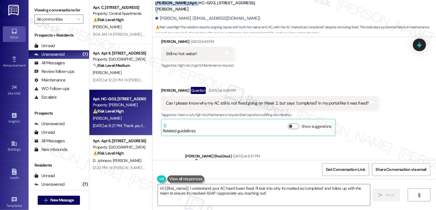
click at [193, 7] on b "Wingate: Apt. HC-G03, 4735 Courtney Drive Suggested actions and notes available…" at bounding box center [212, 7] width 114 height 15
copy b "Wingate: Apt."
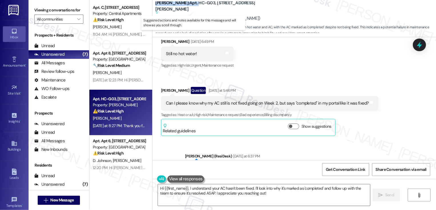
click at [180, 7] on b "Wingate: Apt. HC-G03, 4735 Courtney Drive Suggested actions and notes available…" at bounding box center [212, 7] width 114 height 15
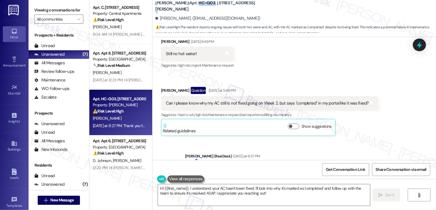
drag, startPoint x: 179, startPoint y: 7, endPoint x: 193, endPoint y: 6, distance: 14.3
click at [193, 6] on b "Wingate: Apt. HC-G03, 4735 Courtney Drive Suggested actions and notes available…" at bounding box center [212, 7] width 114 height 15
copy b "HC-G03"
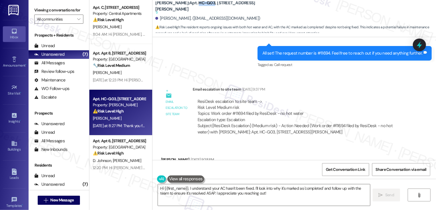
scroll to position [973, 0]
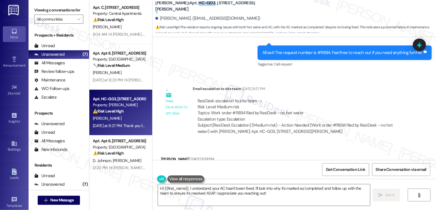
click at [333, 124] on div "Subject: [ResiDesk Escalation] (Medium risk) - Action Needed (Work order #11694…" at bounding box center [300, 128] width 205 height 12
copy div "11694"
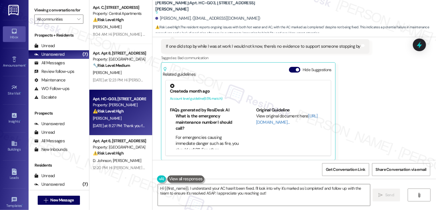
scroll to position [1491, 0]
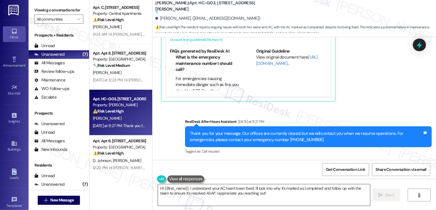
click at [204, 191] on textarea "Hi {{first_name}}, I understand your AC hasn't been fixed. I'll look into why i…" at bounding box center [264, 194] width 212 height 21
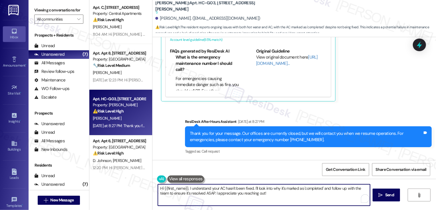
drag, startPoint x: 184, startPoint y: 188, endPoint x: 149, endPoint y: 188, distance: 35.4
click at [152, 188] on div "Hi {{first_name}}, I understand your AC hasn't been fixed. I'll look into why i…" at bounding box center [294, 200] width 284 height 43
click at [254, 189] on textarea "Hi {{first_name}}, I understand your AC hasn't been fixed. I'll look into why i…" at bounding box center [264, 194] width 212 height 21
click at [260, 200] on textarea "Hi {{first_name}}, I understand your AC hasn't been fixed. I'll look into why i…" at bounding box center [264, 194] width 212 height 21
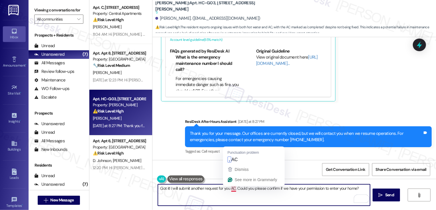
click at [226, 188] on textarea "Got it! I will submit another request for you AC. Could you please confirm if w…" at bounding box center [264, 194] width 212 height 21
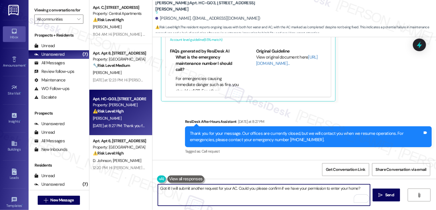
click at [235, 189] on textarea "Got it! I will submit another request for your AC. Could you please confirm if …" at bounding box center [264, 194] width 212 height 21
type textarea "Got it! I will submit another request for your AC. Could you please confirm if …"
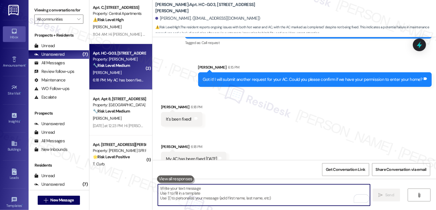
scroll to position [1610, 0]
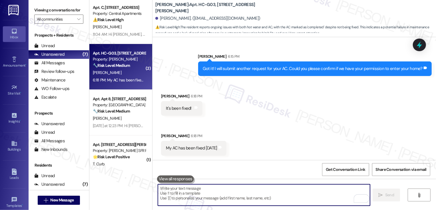
click at [238, 195] on textarea "To enrich screen reader interactions, please activate Accessibility in Grammarl…" at bounding box center [264, 194] width 212 height 21
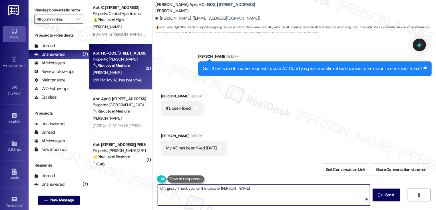
type textarea "Oh, great! Thank you for the update, Justin!"
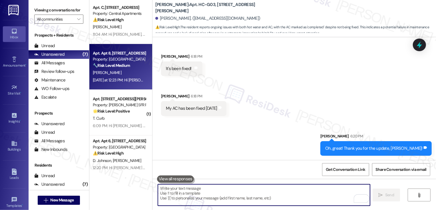
scroll to position [100, 0]
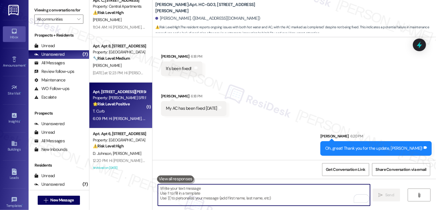
click at [119, 98] on div "Property: [PERSON_NAME] SFR Portfolio" at bounding box center [119, 98] width 53 height 6
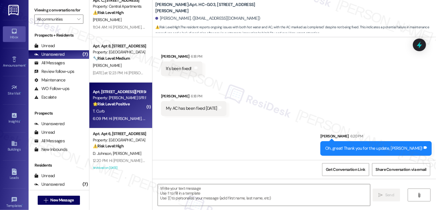
type textarea "Fetching suggested responses. Please feel free to read through the conversation…"
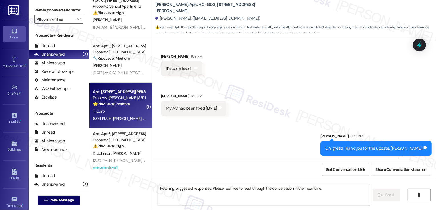
click at [119, 98] on div "Property: [PERSON_NAME] SFR Portfolio" at bounding box center [119, 98] width 53 height 6
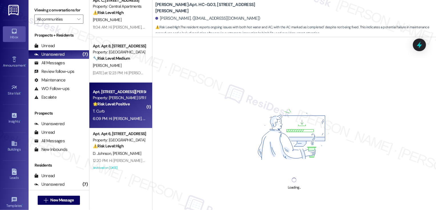
click at [119, 98] on div "Property: [PERSON_NAME] SFR Portfolio" at bounding box center [119, 98] width 53 height 6
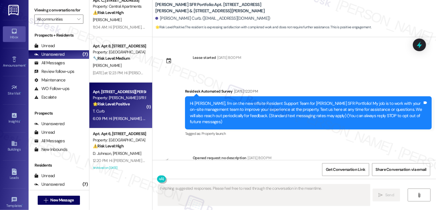
scroll to position [2715, 0]
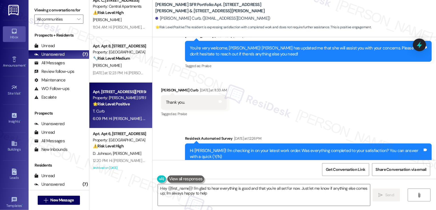
type textarea "Hey {{first_name}}! I'm glad to hear everything is good and that you're all set…"
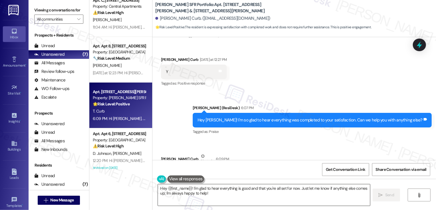
click at [238, 202] on textarea "Hey {{first_name}}! I'm glad to hear everything is good and that you're all set…" at bounding box center [264, 194] width 212 height 21
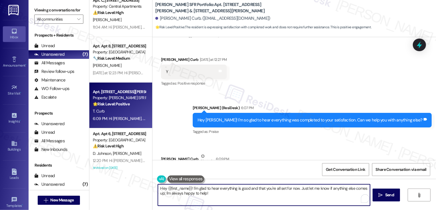
drag, startPoint x: 296, startPoint y: 188, endPoint x: 311, endPoint y: 203, distance: 20.8
click at [311, 203] on textarea "Hey {{first_name}}! I'm glad to hear everything is good and that you're all set…" at bounding box center [264, 194] width 212 height 21
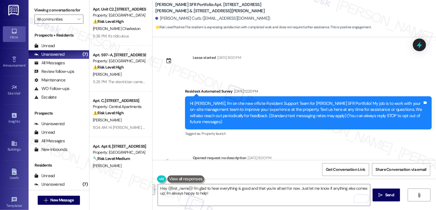
scroll to position [2715, 0]
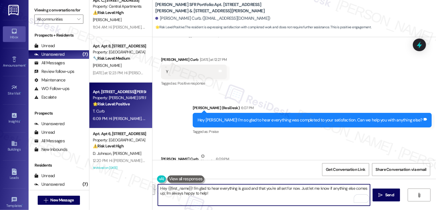
click at [289, 194] on textarea "Hey {{first_name}}! I'm glad to hear everything is good and that you're all set…" at bounding box center [264, 194] width 212 height 21
click at [166, 194] on textarea "Hey {{first_name}}! I'm glad to hear everything is good and that you're all set…" at bounding box center [264, 194] width 212 height 21
click at [164, 194] on textarea "Hey {{first_name}}! I'm glad to hear everything is good and that you're all set…" at bounding box center [264, 194] width 212 height 21
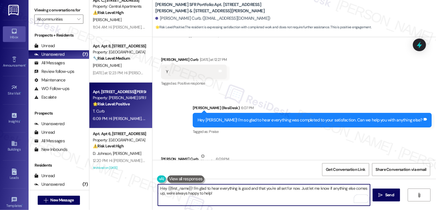
drag, startPoint x: 190, startPoint y: 188, endPoint x: 144, endPoint y: 188, distance: 46.5
click at [147, 188] on div "Apt. Unit C2, [STREET_ADDRESS][PERSON_NAME] Property: [GEOGRAPHIC_DATA] ⚠️ Risk…" at bounding box center [262, 105] width 347 height 210
click at [194, 195] on textarea "I'm glad to hear everything is good and that you're all set for now. Just let m…" at bounding box center [264, 194] width 212 height 21
click at [207, 198] on textarea "I'm glad to hear everything is good and that you're all set for now. Just let m…" at bounding box center [264, 194] width 212 height 21
type textarea "I'm glad to hear everything is good and that you're all set for now. Just let m…"
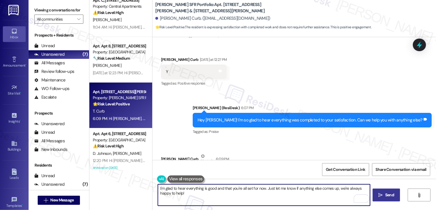
click at [385, 196] on span "Send" at bounding box center [389, 195] width 9 height 6
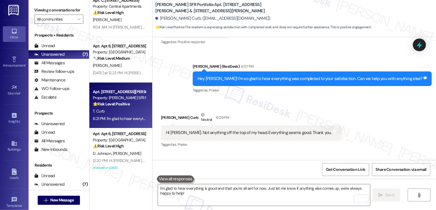
scroll to position [2761, 0]
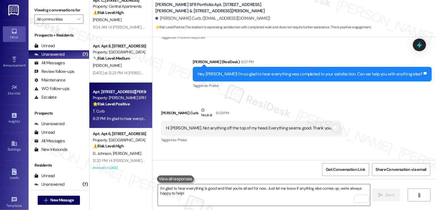
click at [270, 194] on textarea "I'm glad to hear everything is good and that you're all set for now. Just let m…" at bounding box center [264, 194] width 212 height 21
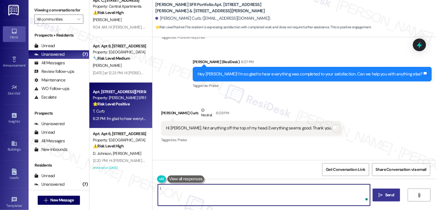
paste textarea "If you haven't had a chance to leave us a review on Google yet, we would be so …"
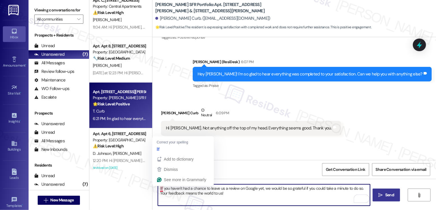
click at [158, 188] on textarea "IIf you haven't had a chance to leave us a review on Google yet, we would be so…" at bounding box center [264, 194] width 212 height 21
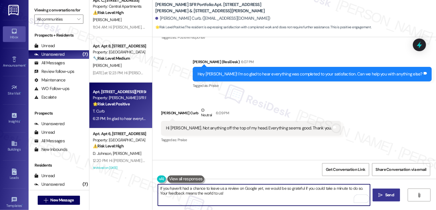
click at [166, 189] on textarea "If you haven't had a chance to leave us a review on Google yet, we would be so …" at bounding box center [264, 194] width 212 height 21
click at [225, 193] on textarea "If you also haven't had a chance to leave us a review on Google yet, we would b…" at bounding box center [264, 194] width 212 height 21
type textarea "If you also haven't had a chance to leave us a review on Google yet, we would b…"
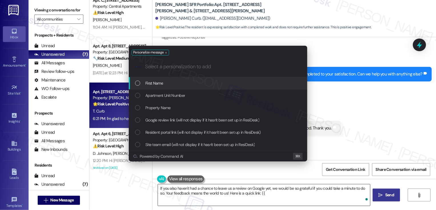
type input "g"
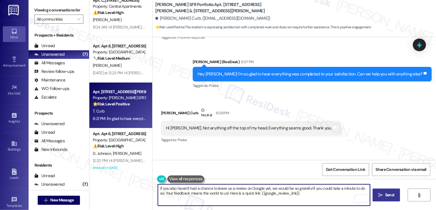
click at [165, 193] on textarea "If you also haven't had a chance to leave us a review on Google yet, we would b…" at bounding box center [264, 194] width 212 height 21
click at [174, 194] on textarea "If you also haven't had a chance to leave us a review on Google yet, we would b…" at bounding box center [264, 194] width 212 height 21
type textarea "If you also haven't had a chance to leave us a review on Google yet, we would b…"
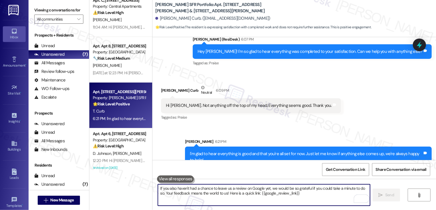
scroll to position [2807, 0]
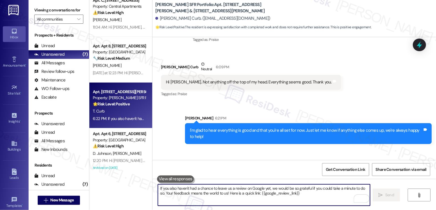
click at [307, 179] on link "https://www.theresidesk.com/links/review-lzALSSV6j" at bounding box center [314, 182] width 41 height 6
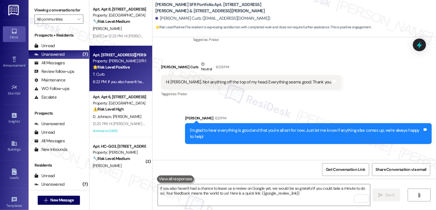
scroll to position [140, 0]
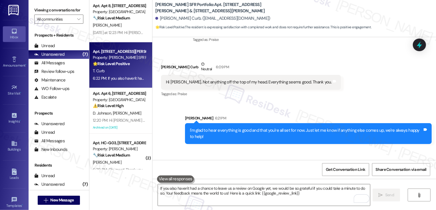
click at [126, 118] on div "12:20 PM: Hi Dale and Kalley! I'm checking in on your latest work order. Was ev…" at bounding box center [239, 120] width 292 height 5
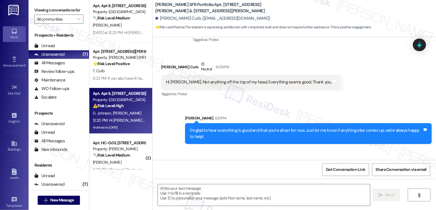
click at [126, 118] on div "12:20 PM: Hi Dale and Kalley! I'm checking in on your latest work order. Was ev…" at bounding box center [239, 120] width 292 height 5
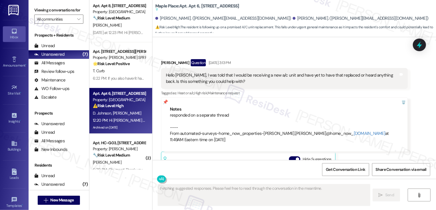
scroll to position [158, 0]
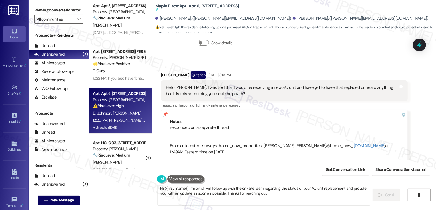
type textarea "Hi {{first_name}}! I'm on it! I will follow up with the on-site team regarding …"
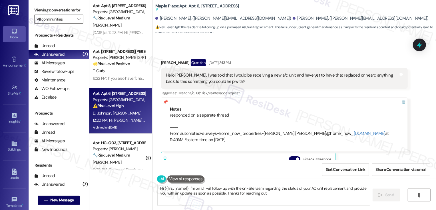
scroll to position [170, 0]
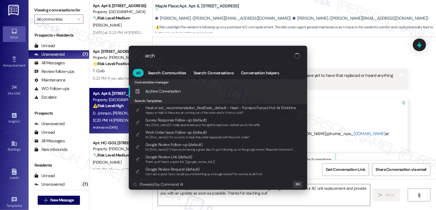
type input "archi"
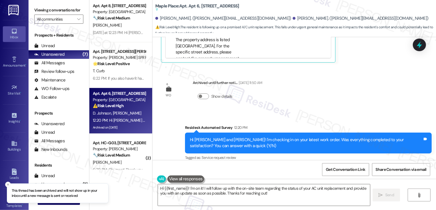
scroll to position [150, 0]
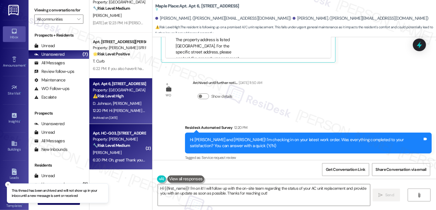
click at [114, 141] on div "Property: [PERSON_NAME]" at bounding box center [119, 139] width 53 height 6
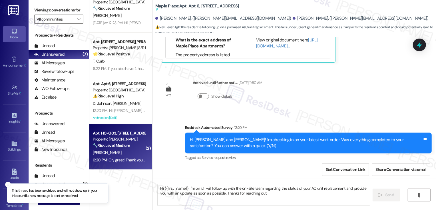
click at [114, 141] on div "Property: [PERSON_NAME]" at bounding box center [119, 139] width 53 height 6
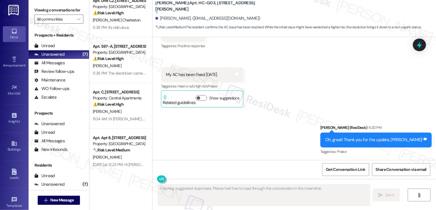
scroll to position [0, 0]
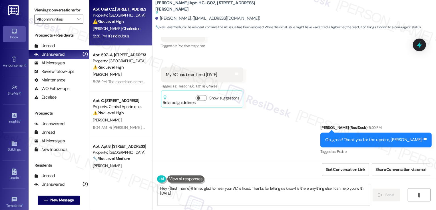
type textarea "Hey {{first_name}}! I'm so glad to hear your AC is fixed. Thanks for letting us…"
click at [124, 25] on div "[PERSON_NAME] Charleston" at bounding box center [119, 28] width 54 height 7
type textarea "Fetching suggested responses. Please feel free to read through the conversation…"
click at [124, 25] on div "[PERSON_NAME] Charleston" at bounding box center [119, 28] width 54 height 7
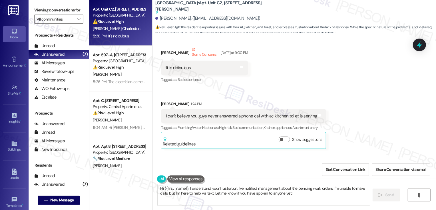
scroll to position [1840, 0]
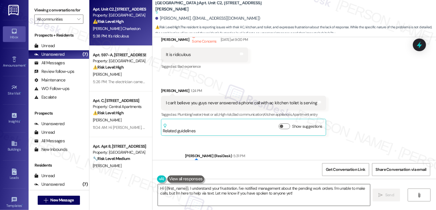
click at [261, 190] on textarea "Hi {{first_name}}, I understand your frustration. I've notified management abou…" at bounding box center [264, 194] width 212 height 21
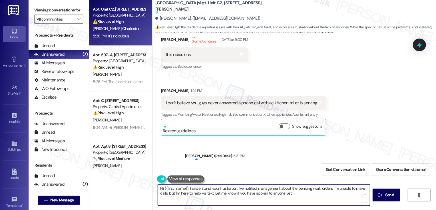
click at [179, 195] on textarea "Hi {{first_name}}, I understand your frustration. I've notified management abou…" at bounding box center [264, 194] width 212 height 21
drag, startPoint x: 186, startPoint y: 189, endPoint x: 111, endPoint y: 183, distance: 75.9
click at [111, 183] on div "Apt. Unit C2, 982 Smith Street Property: Willow Creek Apartments ⚠️ Risk Level:…" at bounding box center [262, 105] width 347 height 210
drag, startPoint x: 224, startPoint y: 187, endPoint x: 357, endPoint y: 207, distance: 135.0
click at [357, 207] on div "I completely understand your frustration. I've notified management about the pe…" at bounding box center [294, 200] width 284 height 43
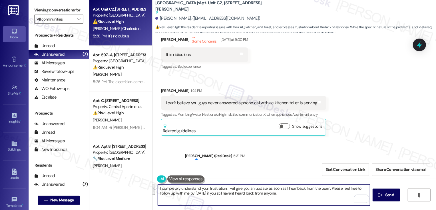
click at [155, 192] on button "See rewrite suggestions" at bounding box center [152, 189] width 5 height 10
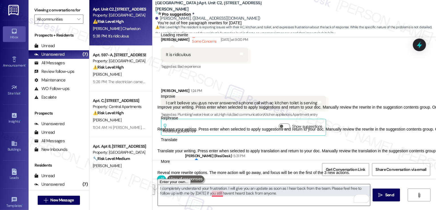
click at [212, 194] on textarea "I completely understand your frustration. I will give you an update as soon as …" at bounding box center [264, 194] width 212 height 21
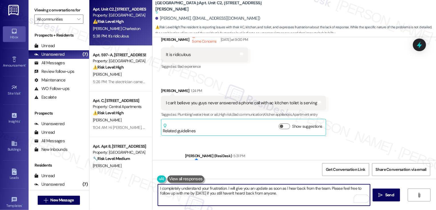
click at [264, 194] on textarea "I completely understand your frustration. I will give you an update as soon as …" at bounding box center [264, 194] width 212 height 21
type textarea "I completely understand your frustration. I will give you an update as soon as …"
click at [385, 194] on span "Send" at bounding box center [389, 195] width 9 height 6
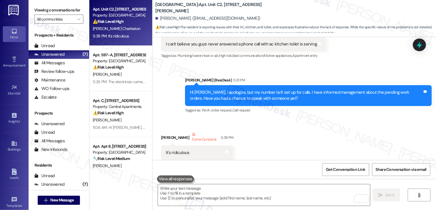
scroll to position [1945, 0]
